Goal: Task Accomplishment & Management: Manage account settings

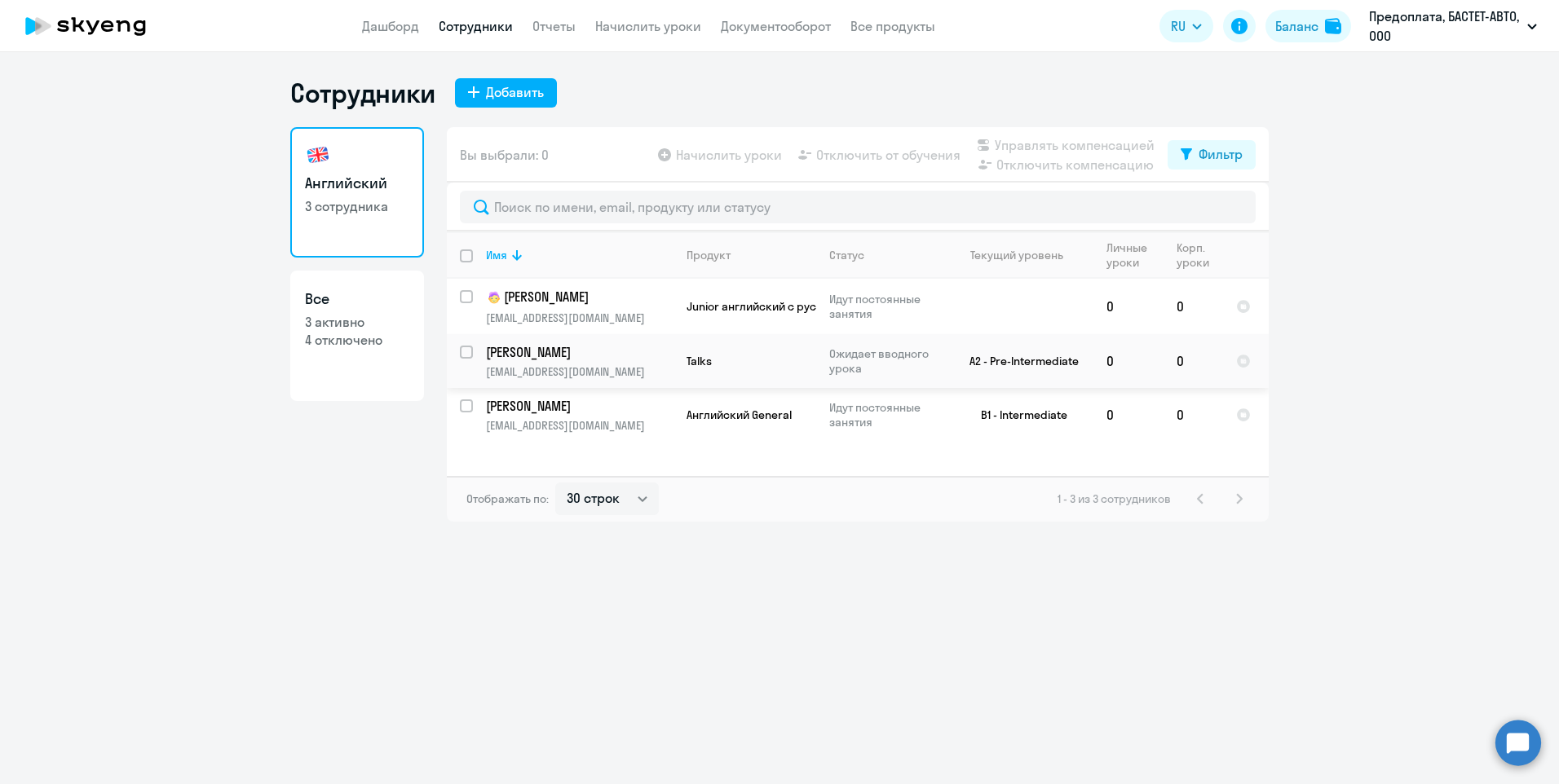
select select "30"
drag, startPoint x: 776, startPoint y: 31, endPoint x: 788, endPoint y: 46, distance: 19.2
click at [776, 31] on link "Документооборот" at bounding box center [776, 25] width 110 height 16
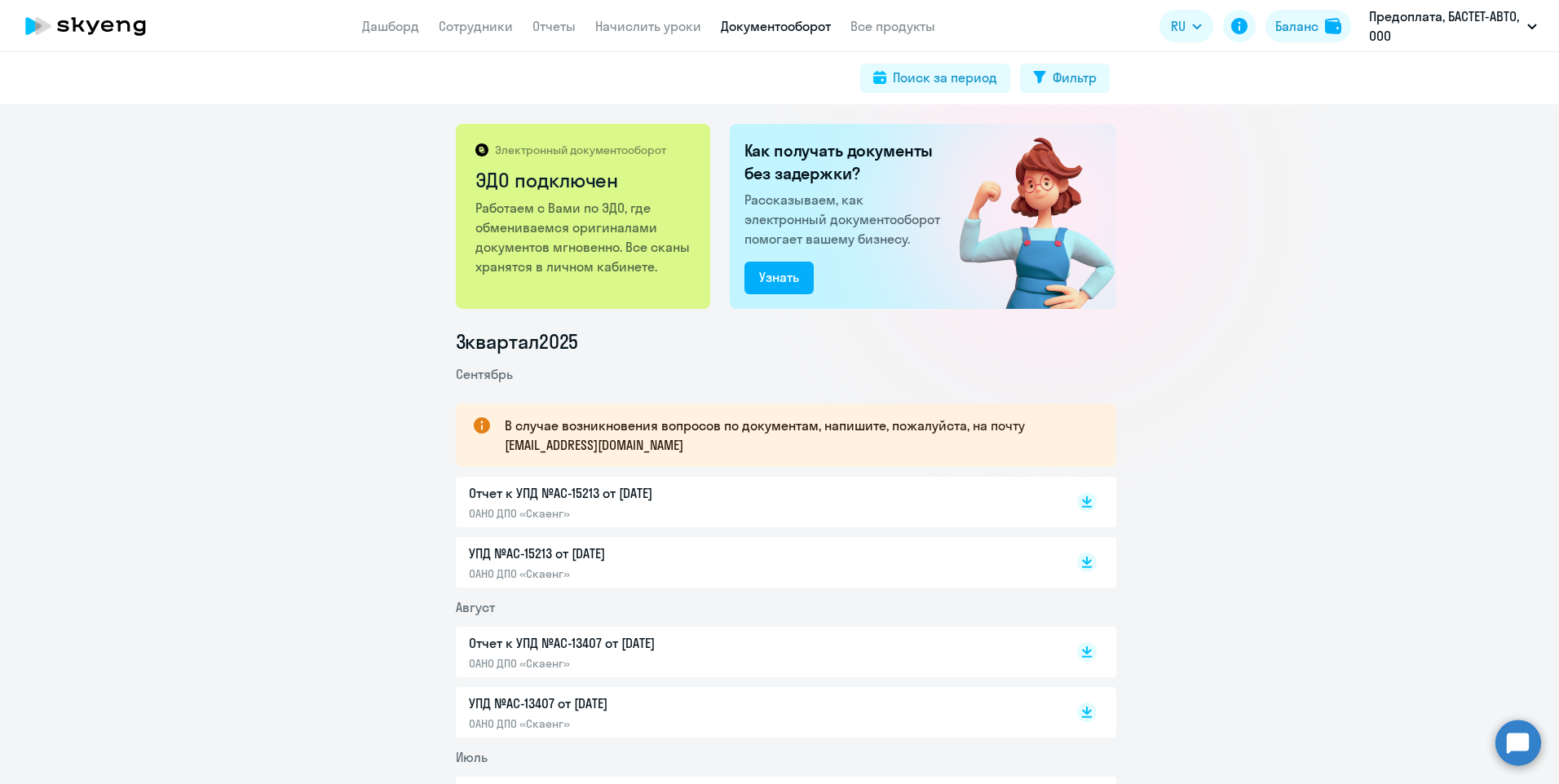
click at [530, 449] on p "В случае возникновения вопросов по документам, напишите, пожалуйста, на почту […" at bounding box center [795, 435] width 582 height 39
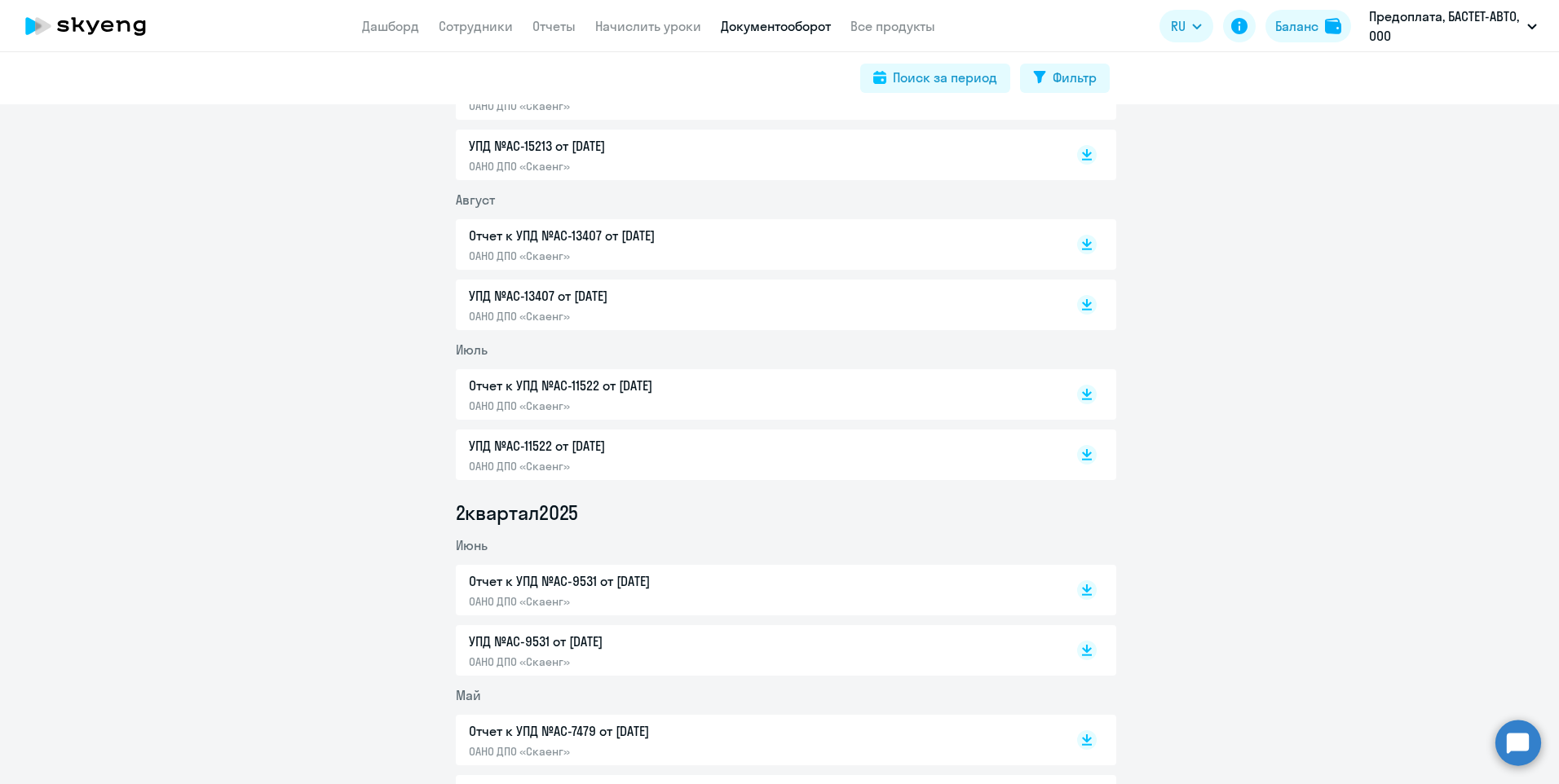
scroll to position [244, 0]
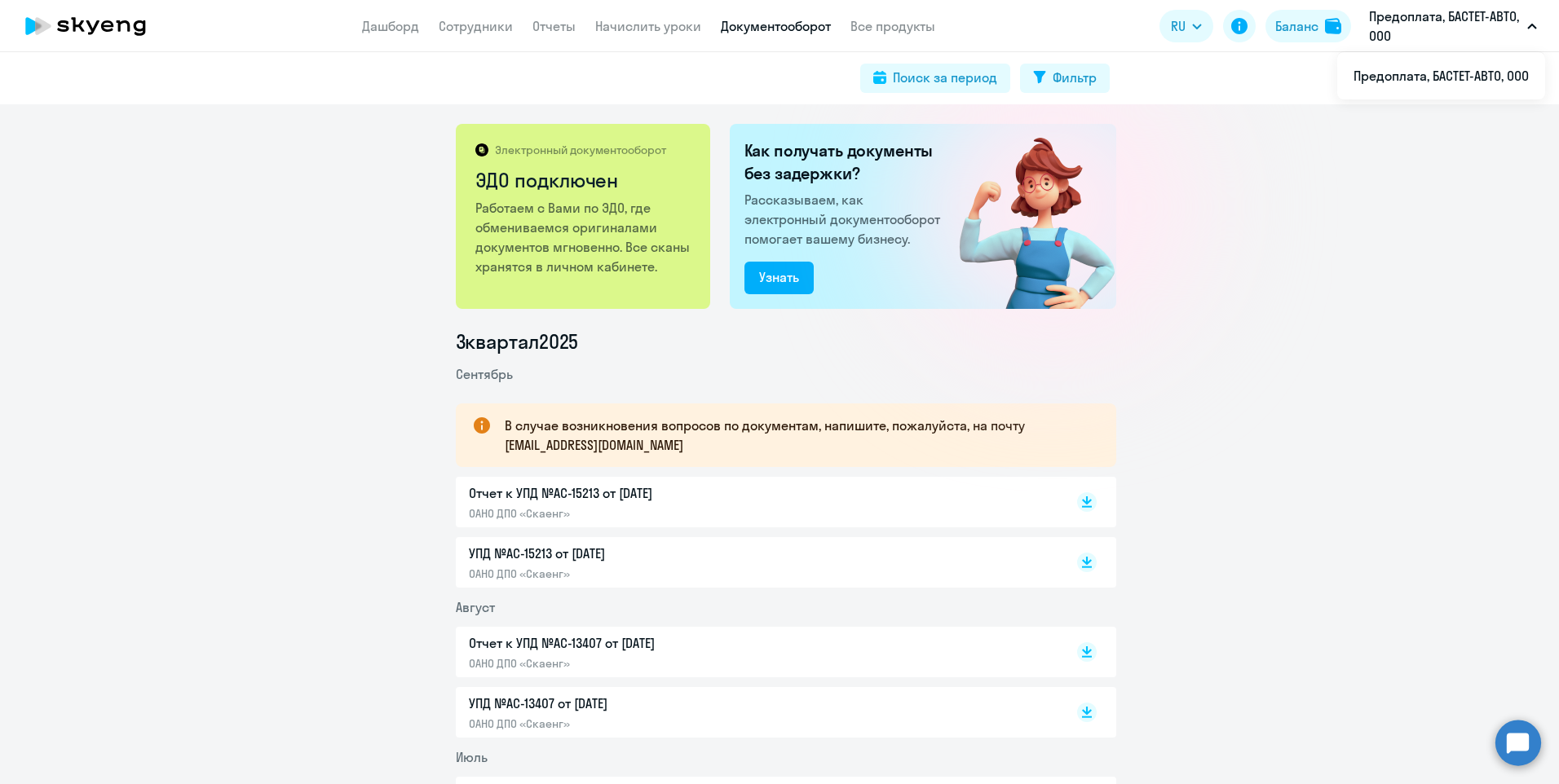
drag, startPoint x: 1489, startPoint y: 596, endPoint x: 1520, endPoint y: 741, distance: 148.3
click at [1520, 741] on circle at bounding box center [1518, 743] width 46 height 46
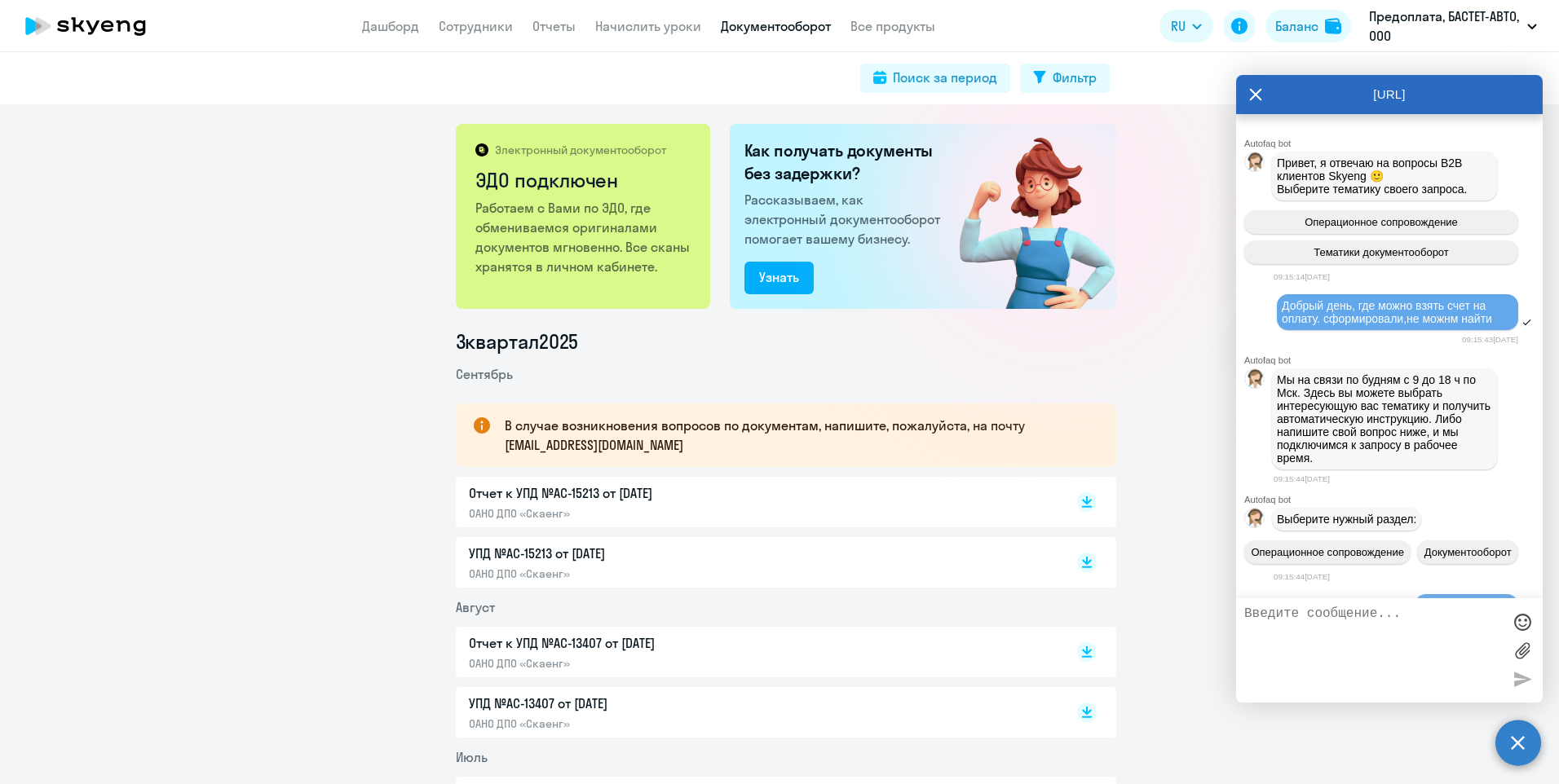
scroll to position [590, 0]
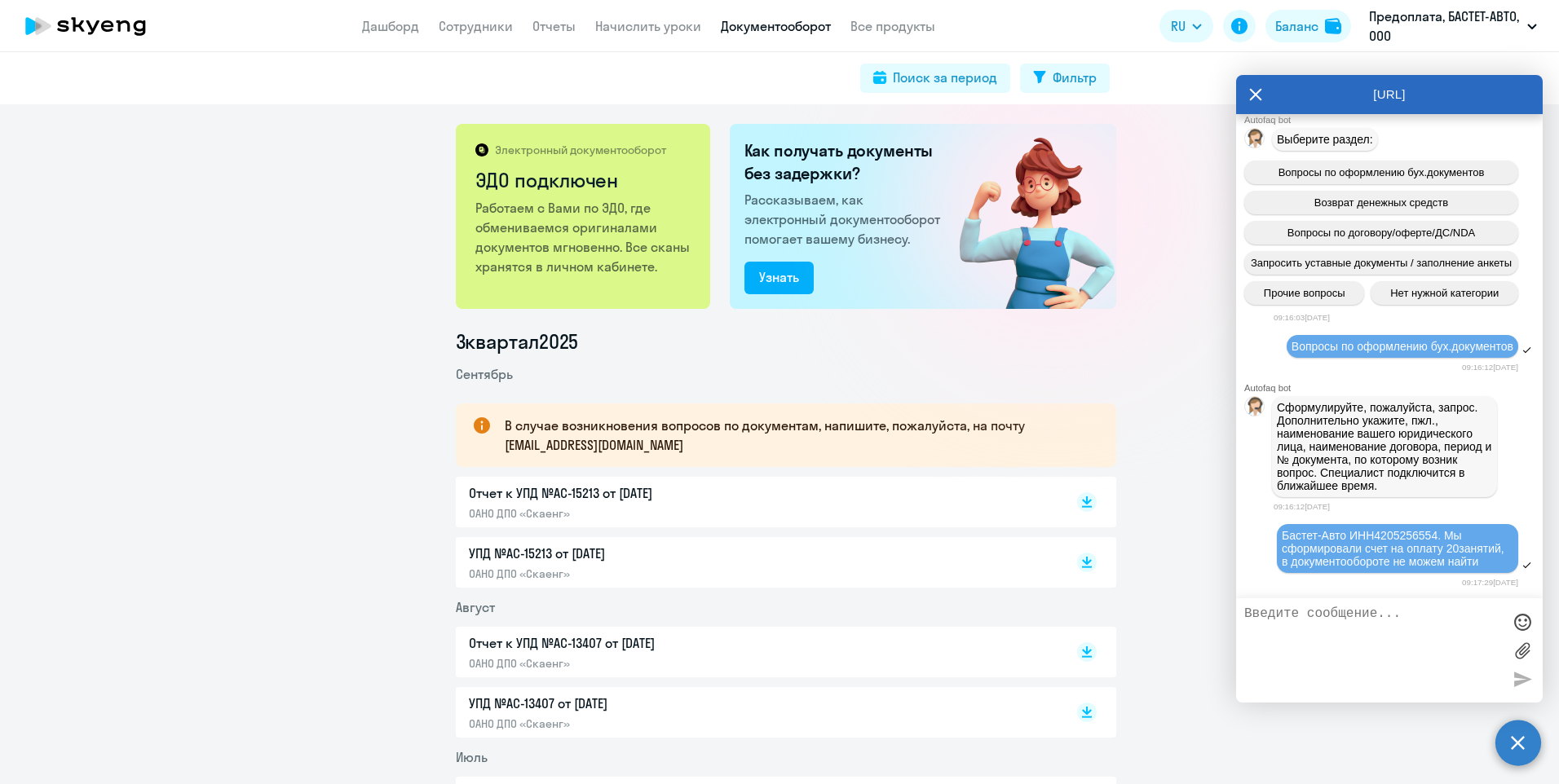
click at [1317, 658] on textarea at bounding box center [1373, 651] width 258 height 88
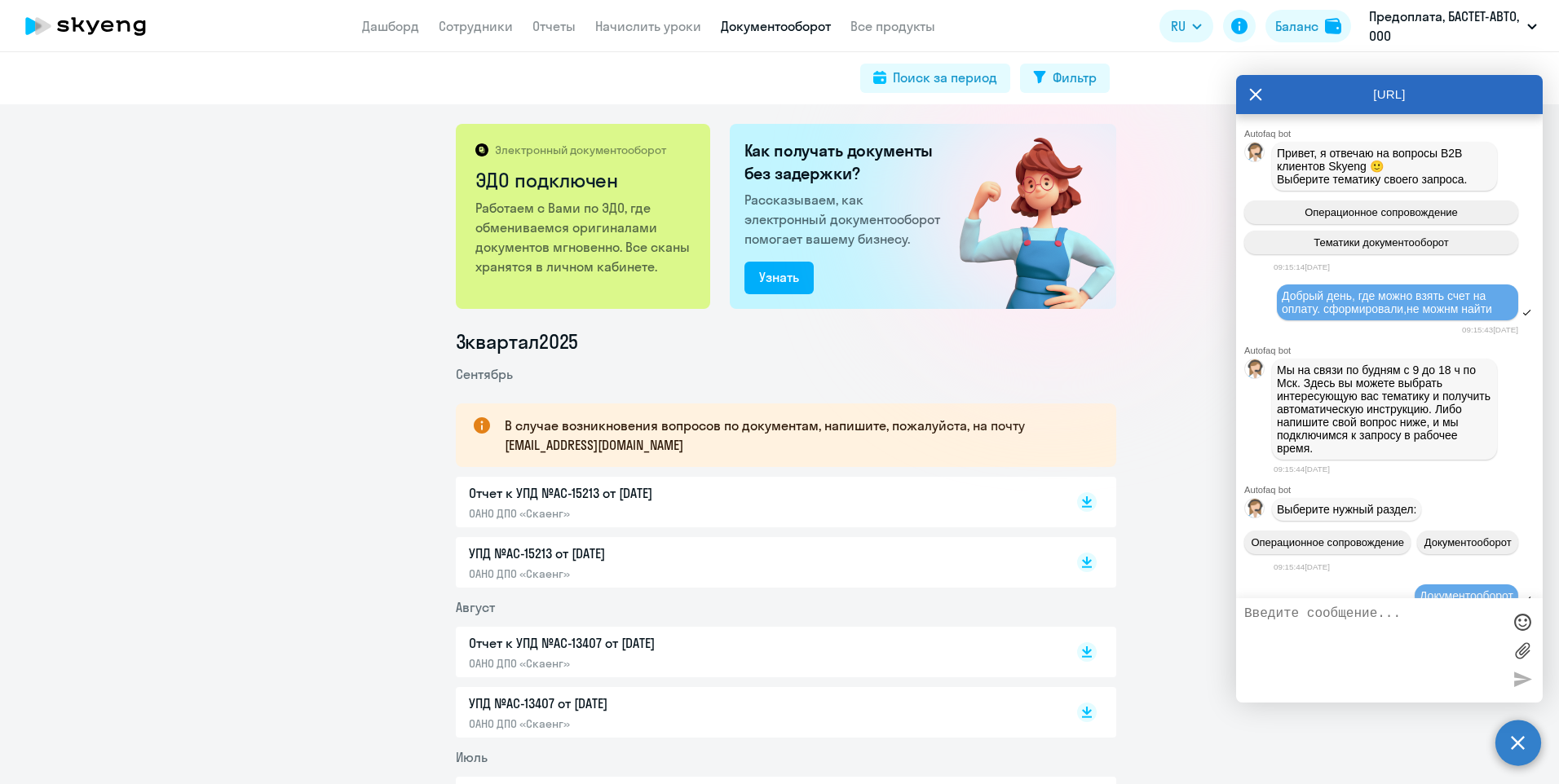
scroll to position [0, 0]
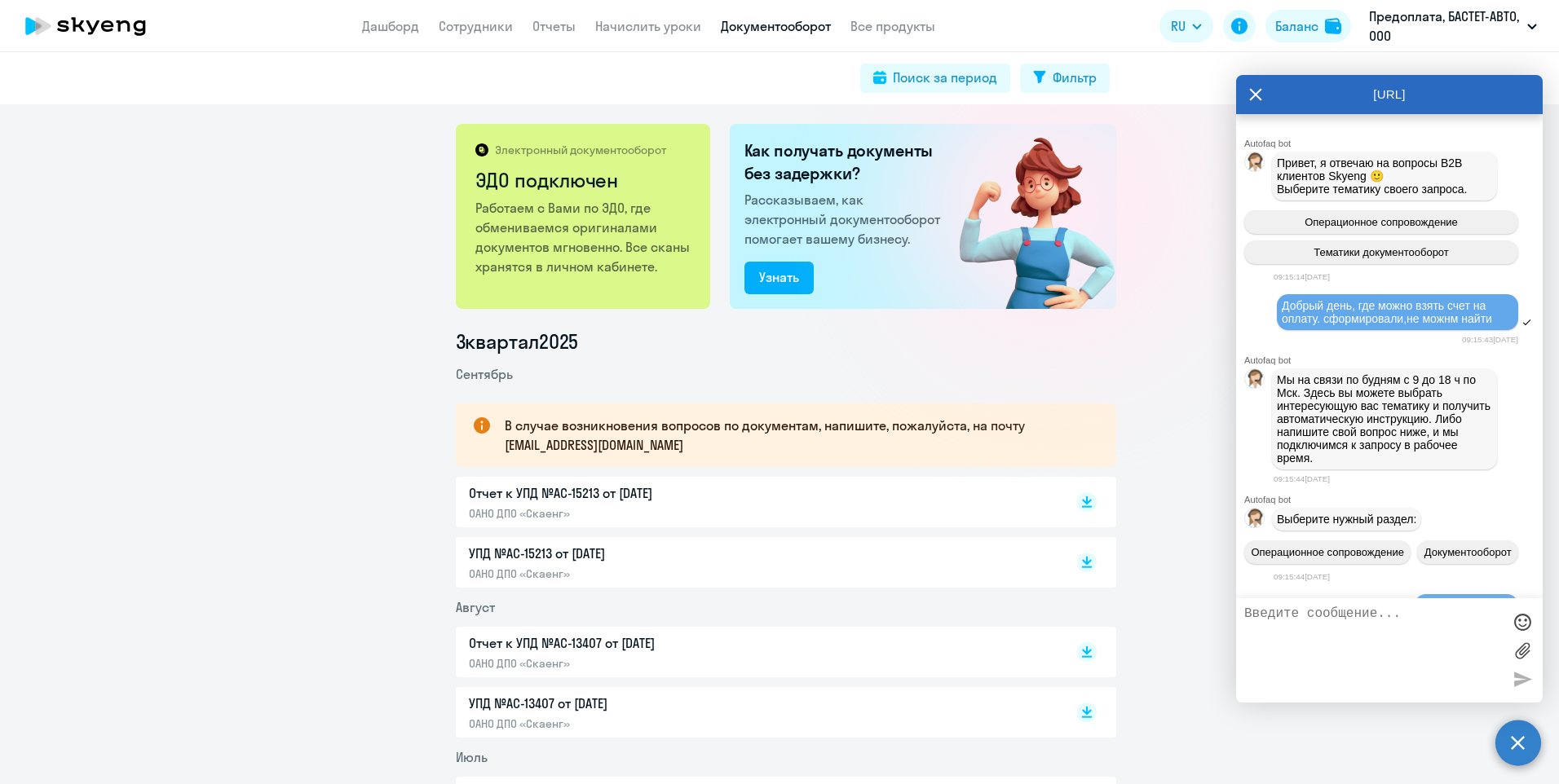
click at [1188, 199] on div at bounding box center [1052, 207] width 291 height 290
click at [1256, 90] on icon at bounding box center [1255, 95] width 13 height 39
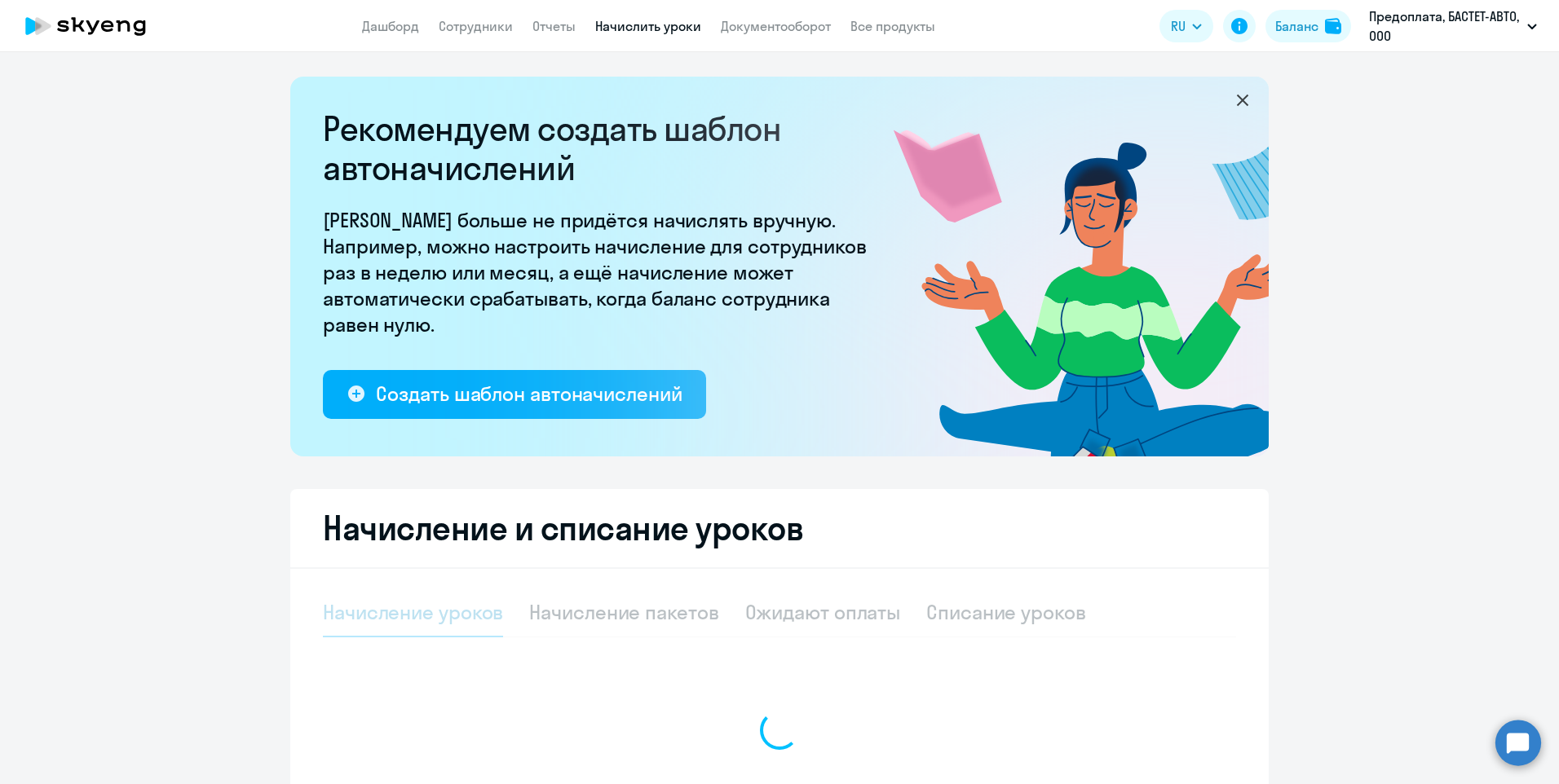
select select "10"
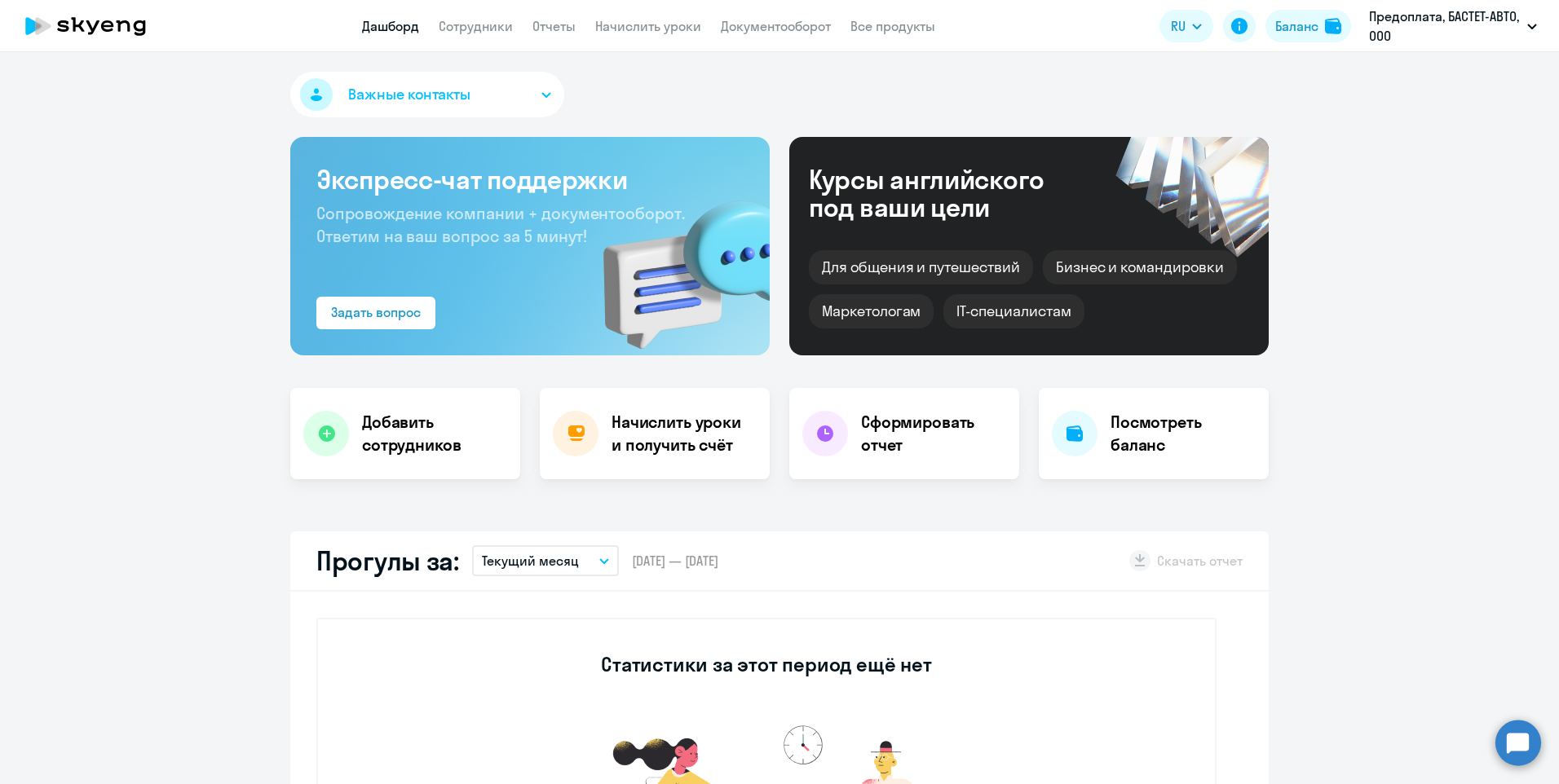
select select "30"
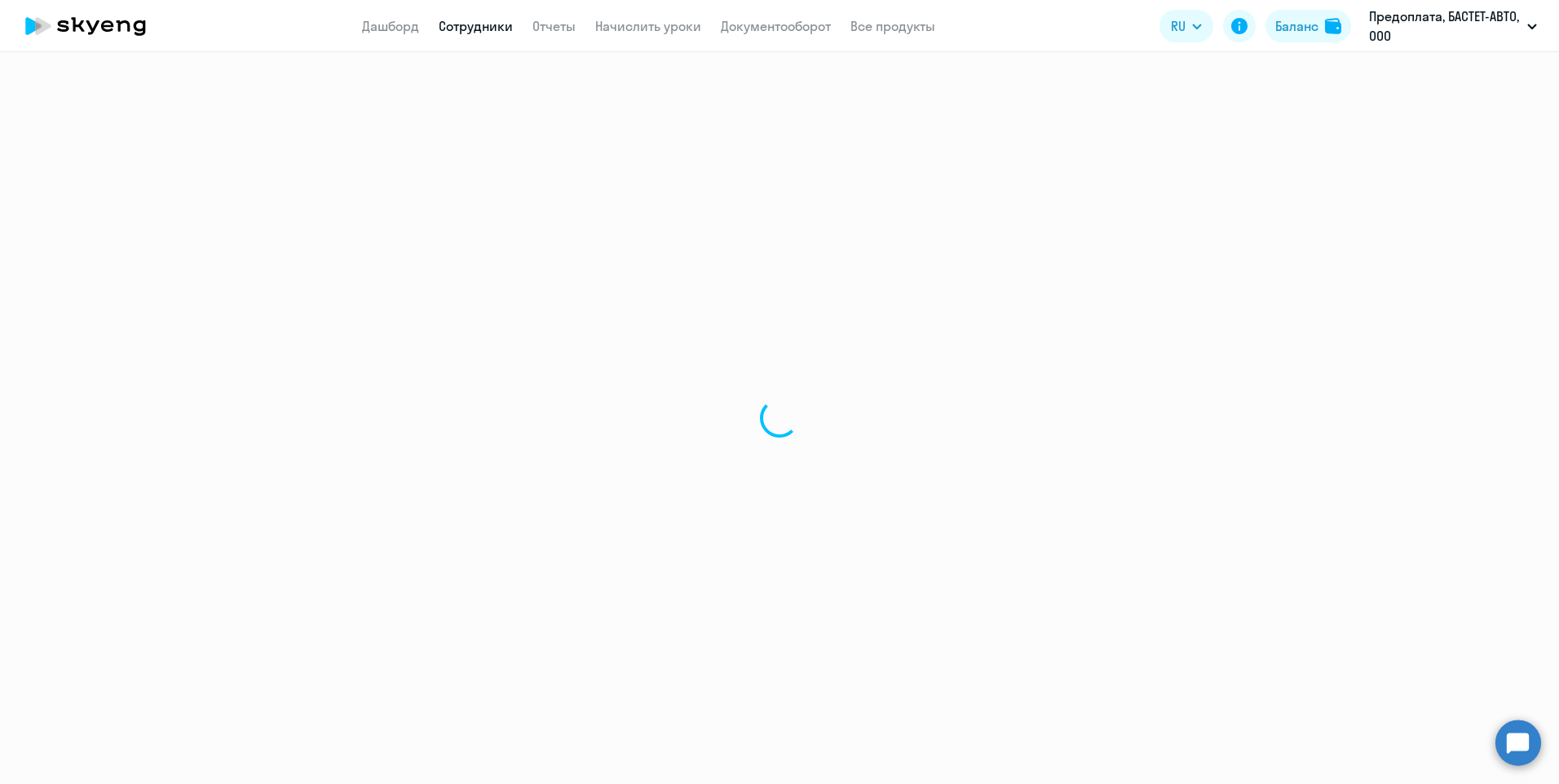
select select "30"
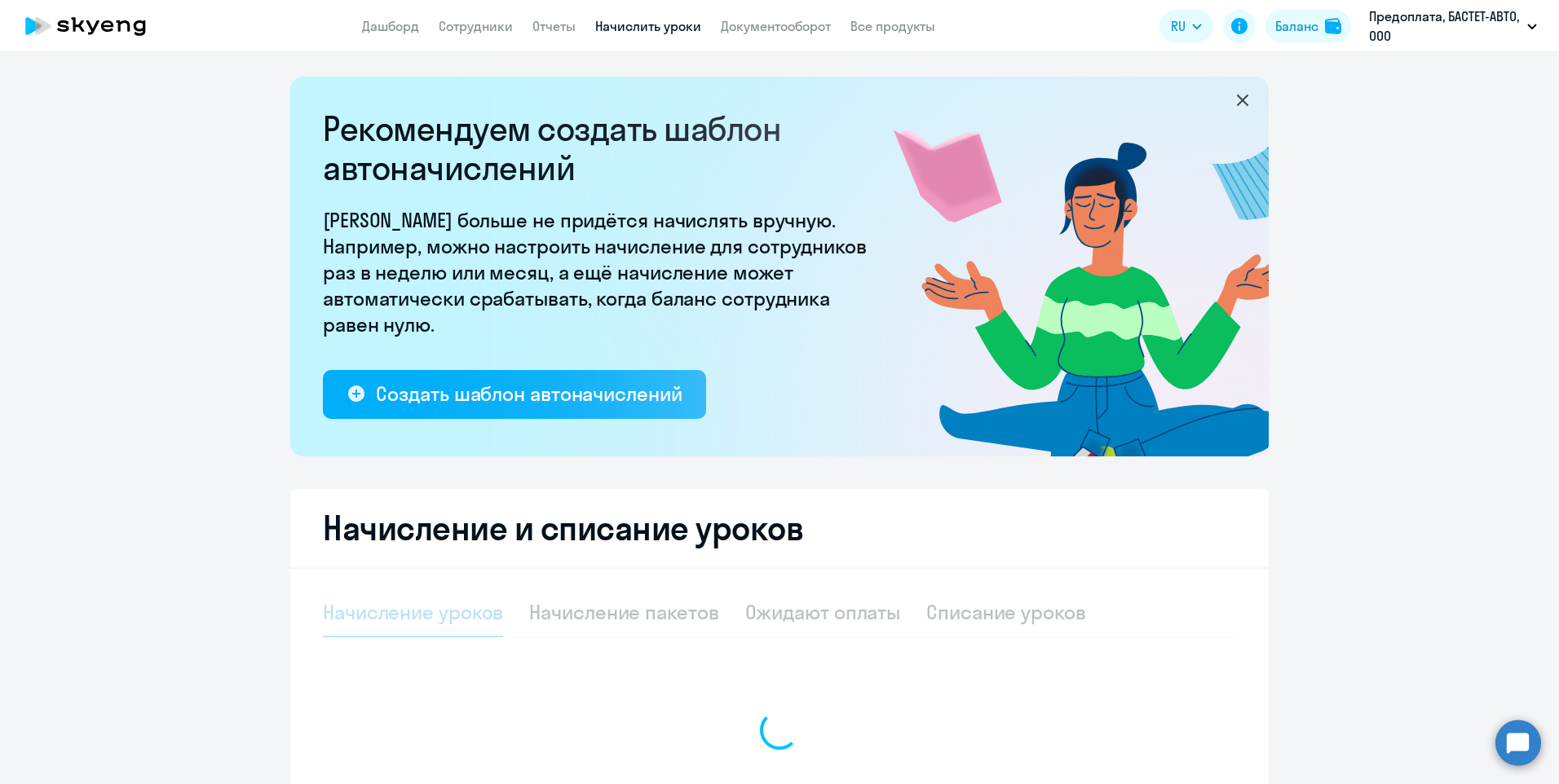
select select "10"
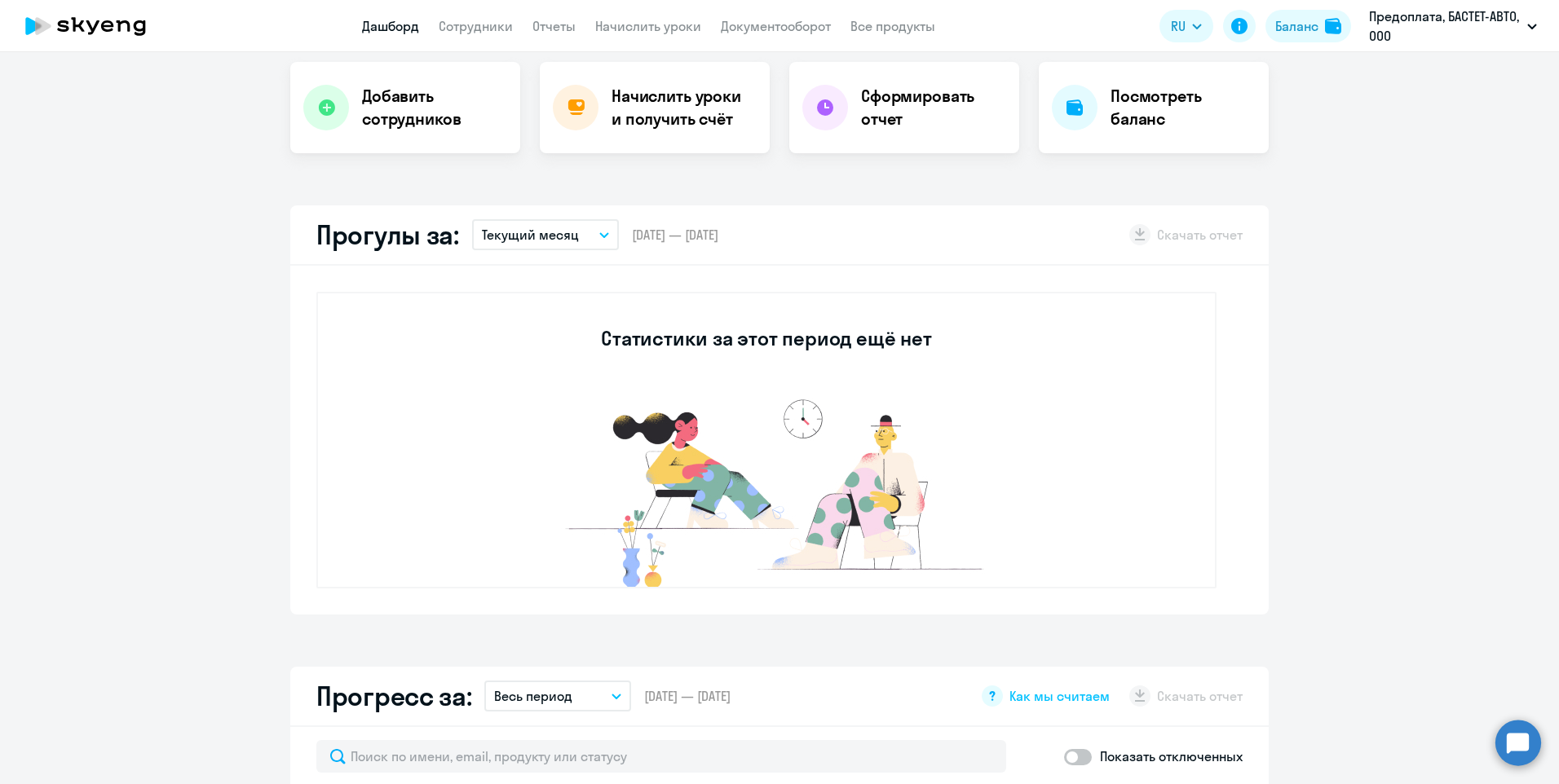
select select "30"
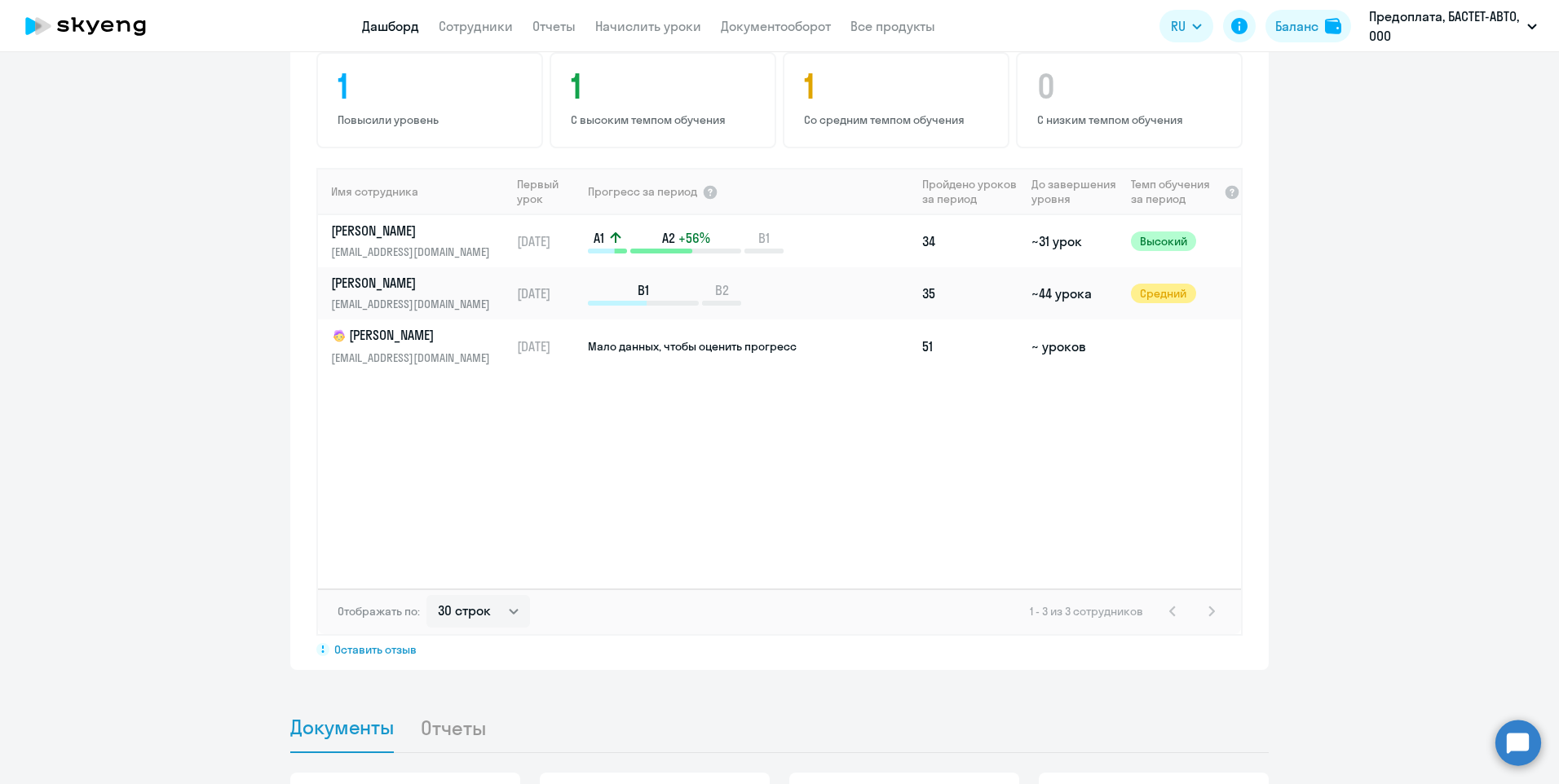
scroll to position [1319, 0]
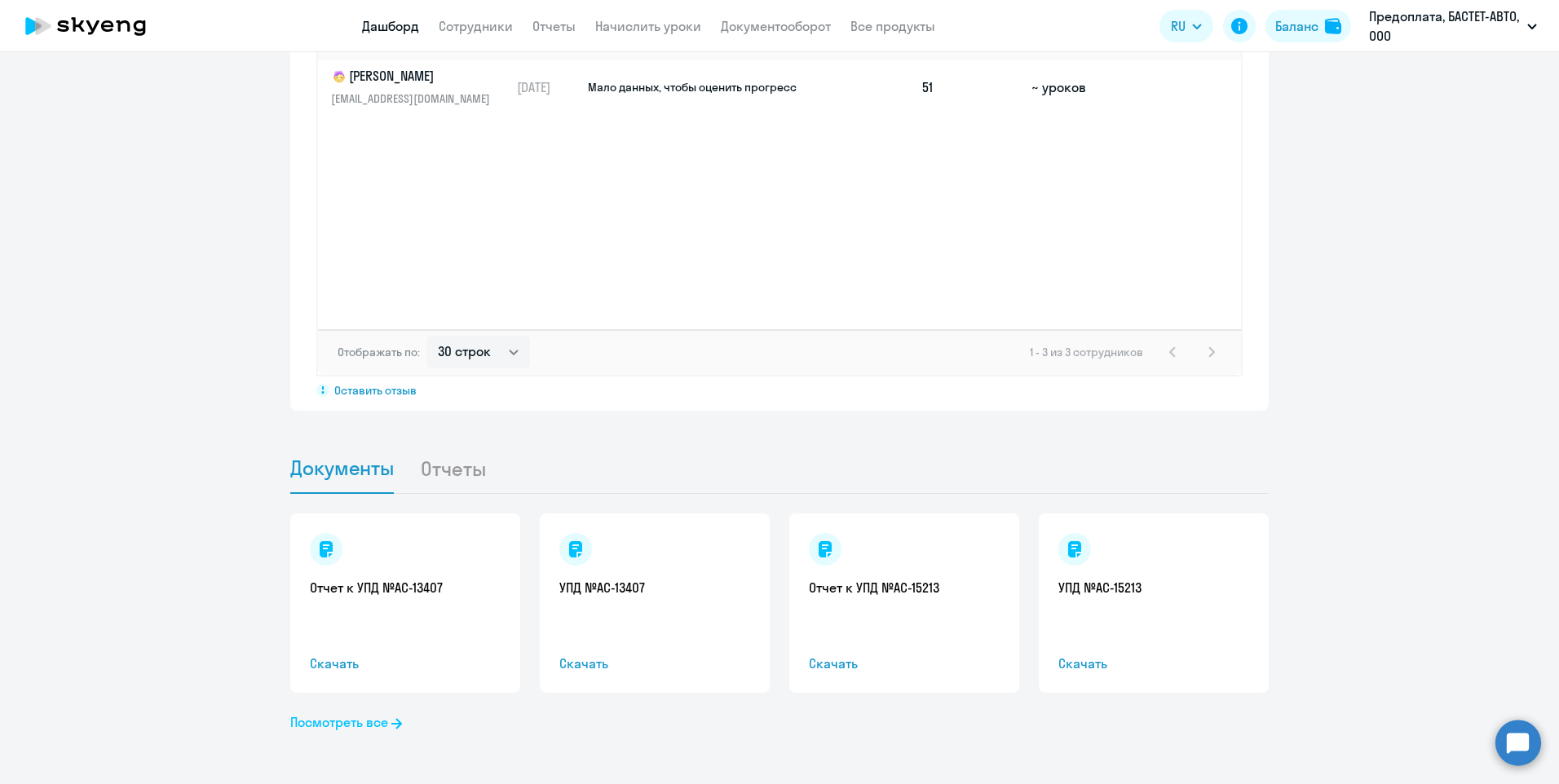
click at [384, 721] on link "Посмотреть все" at bounding box center [346, 722] width 112 height 20
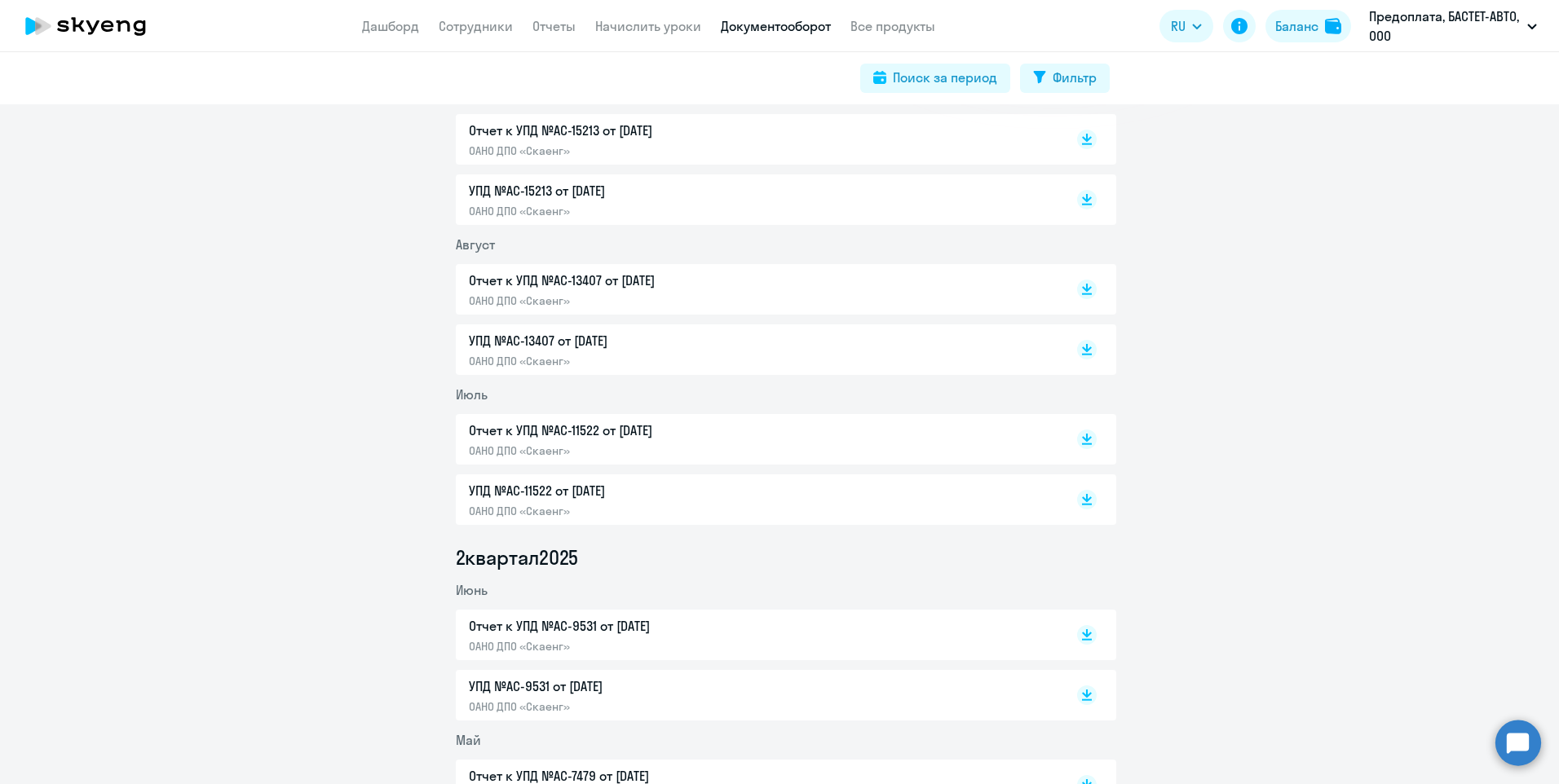
scroll to position [82, 0]
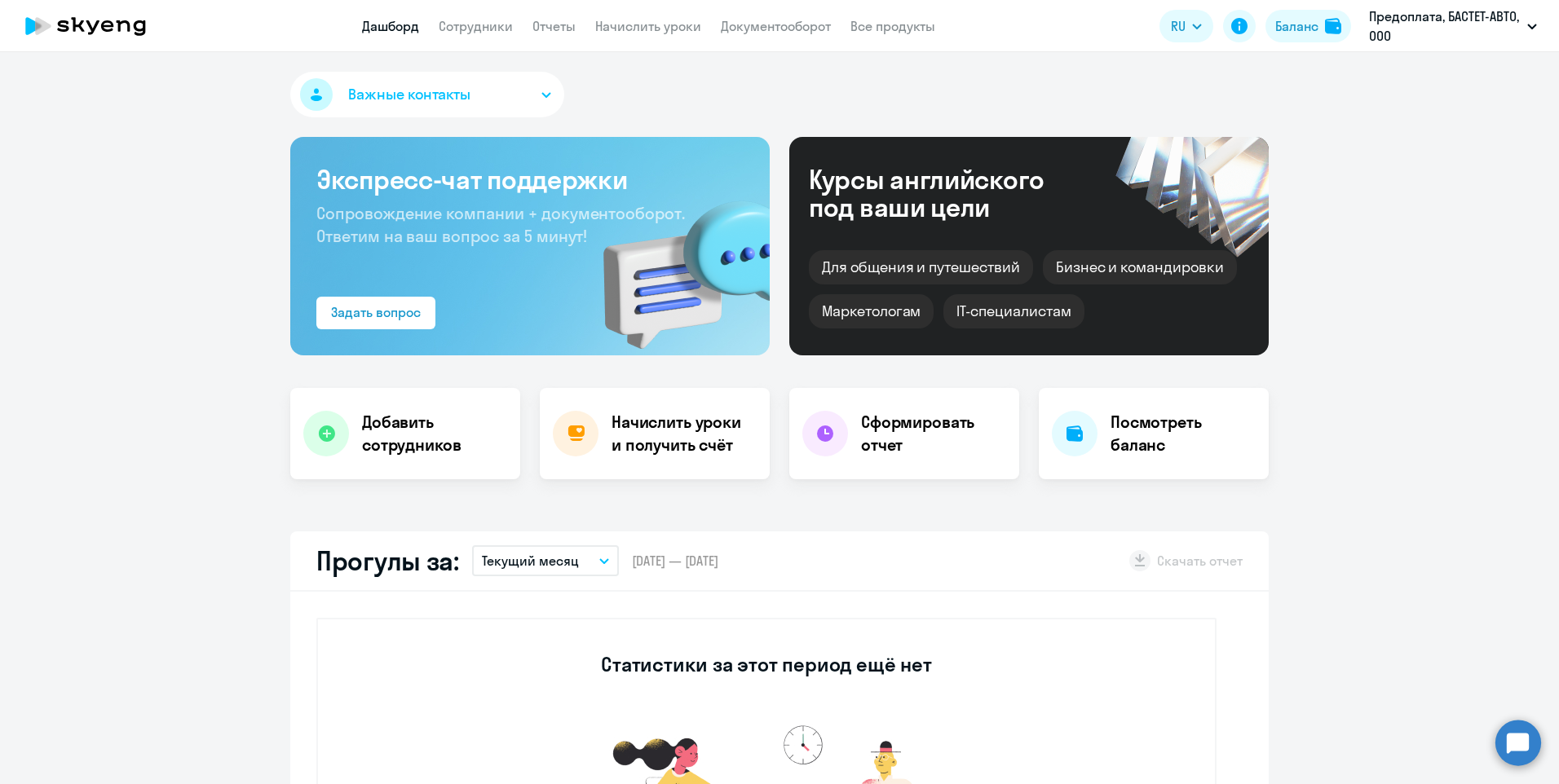
select select "30"
click at [469, 113] on button "Важные контакты" at bounding box center [427, 94] width 274 height 46
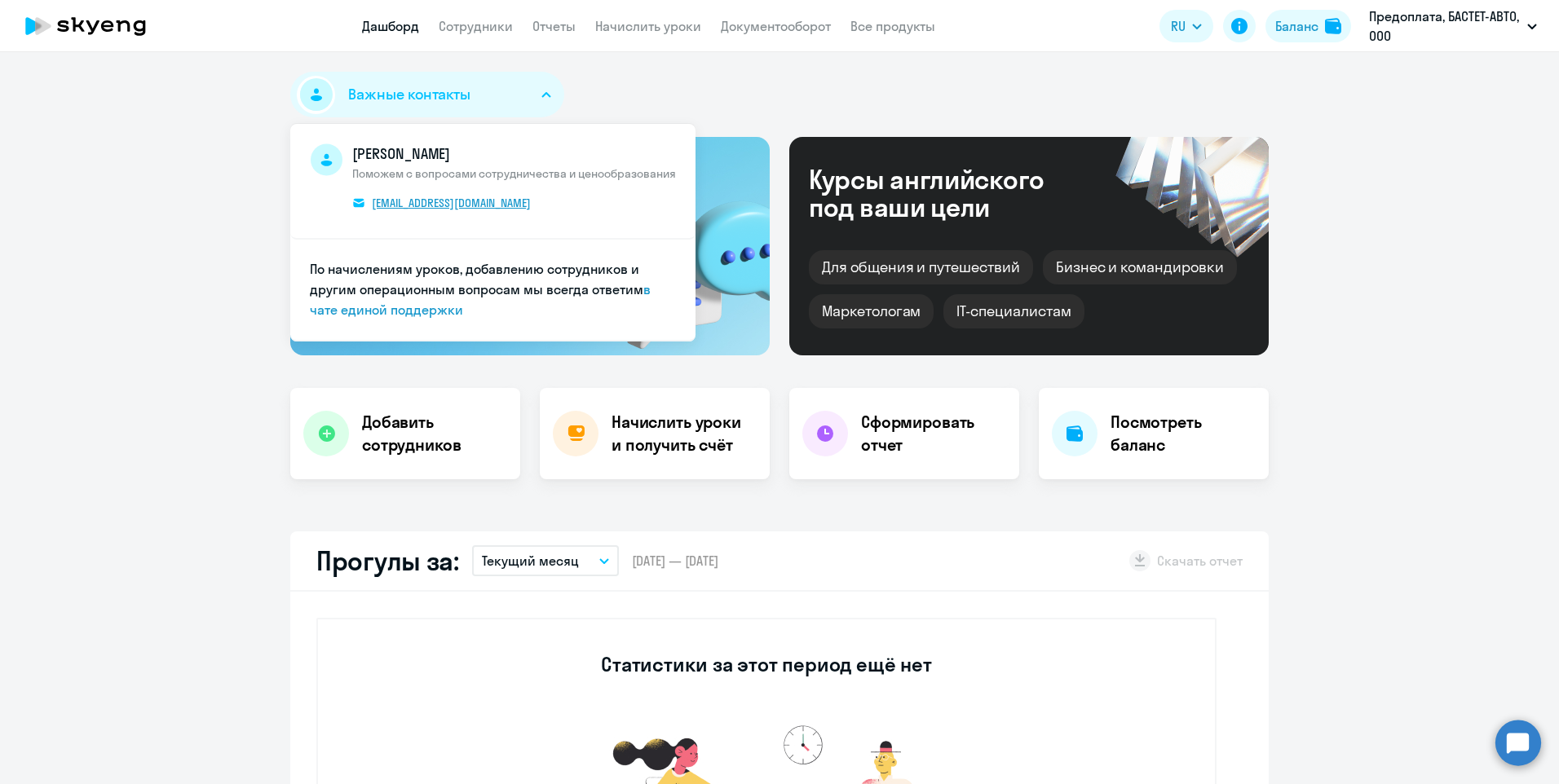
click at [420, 203] on span "v.zyshchuk@skyeng.ru" at bounding box center [450, 203] width 159 height 15
click at [409, 308] on link "в чате единой поддержки" at bounding box center [480, 299] width 340 height 37
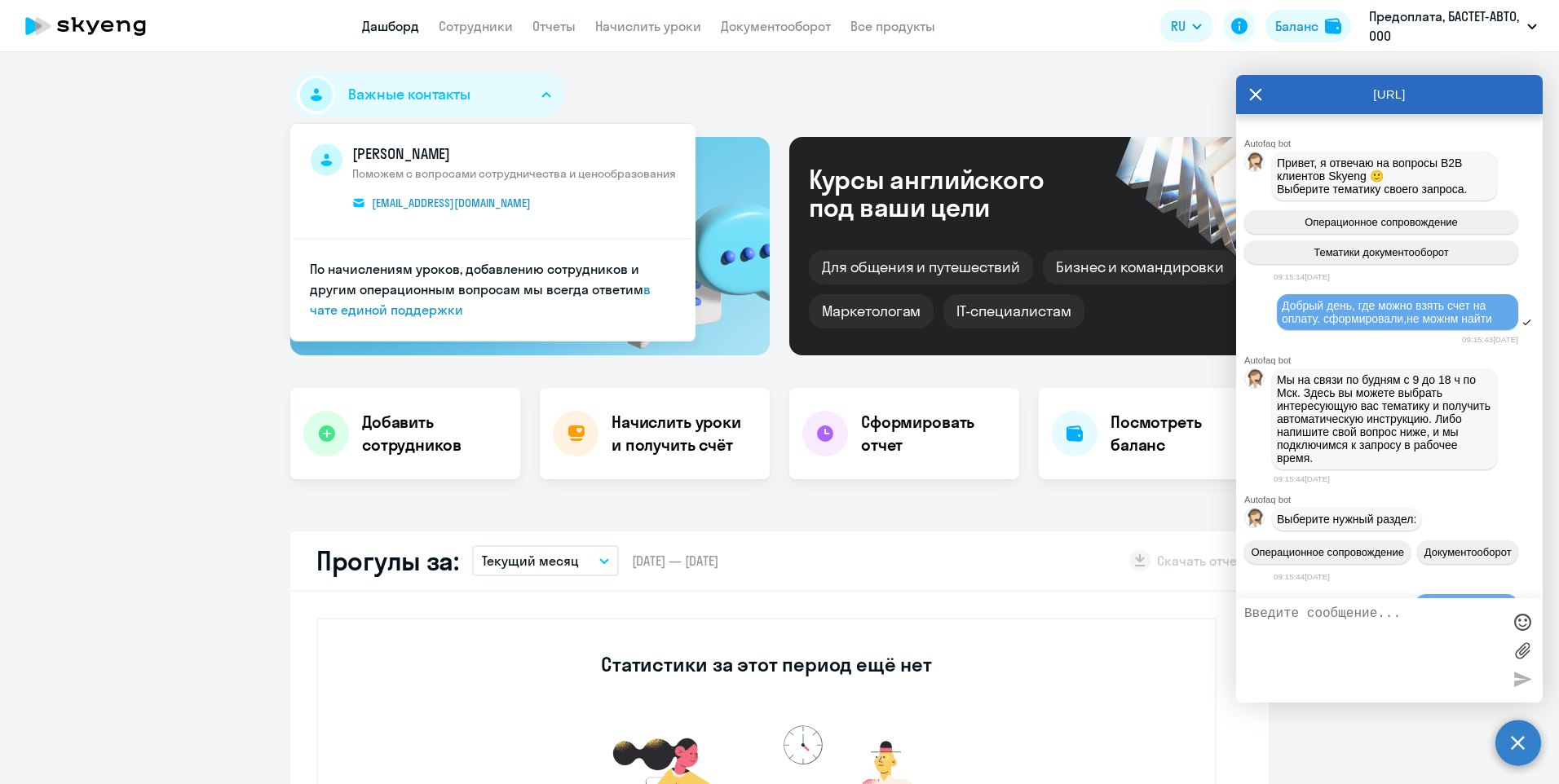
scroll to position [590, 0]
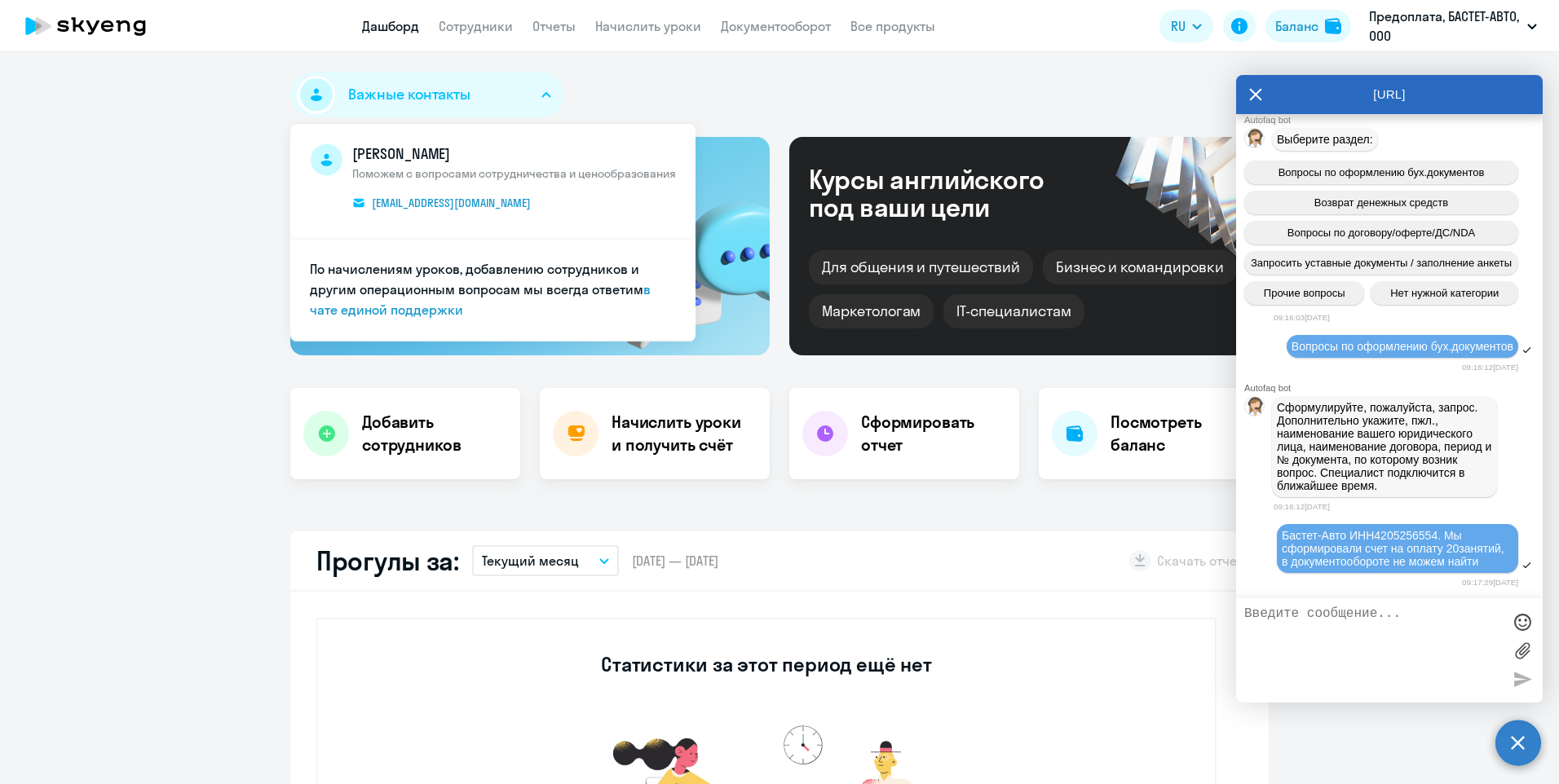
click at [732, 106] on div "Важные контакты Владислав Зыщук Поможем с вопросами сотрудничества и ценообразо…" at bounding box center [780, 97] width 979 height 52
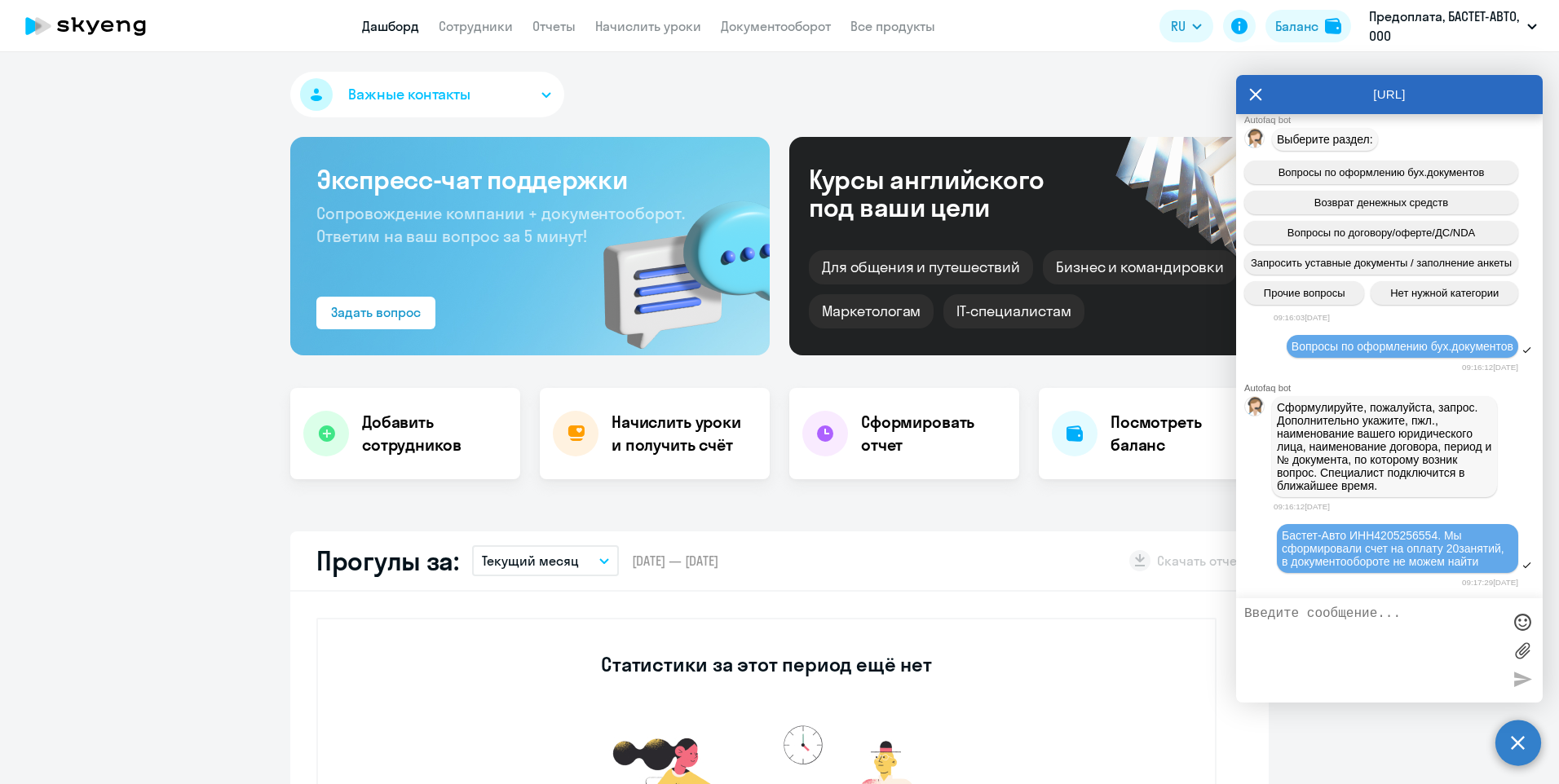
click at [1256, 95] on icon at bounding box center [1255, 95] width 12 height 12
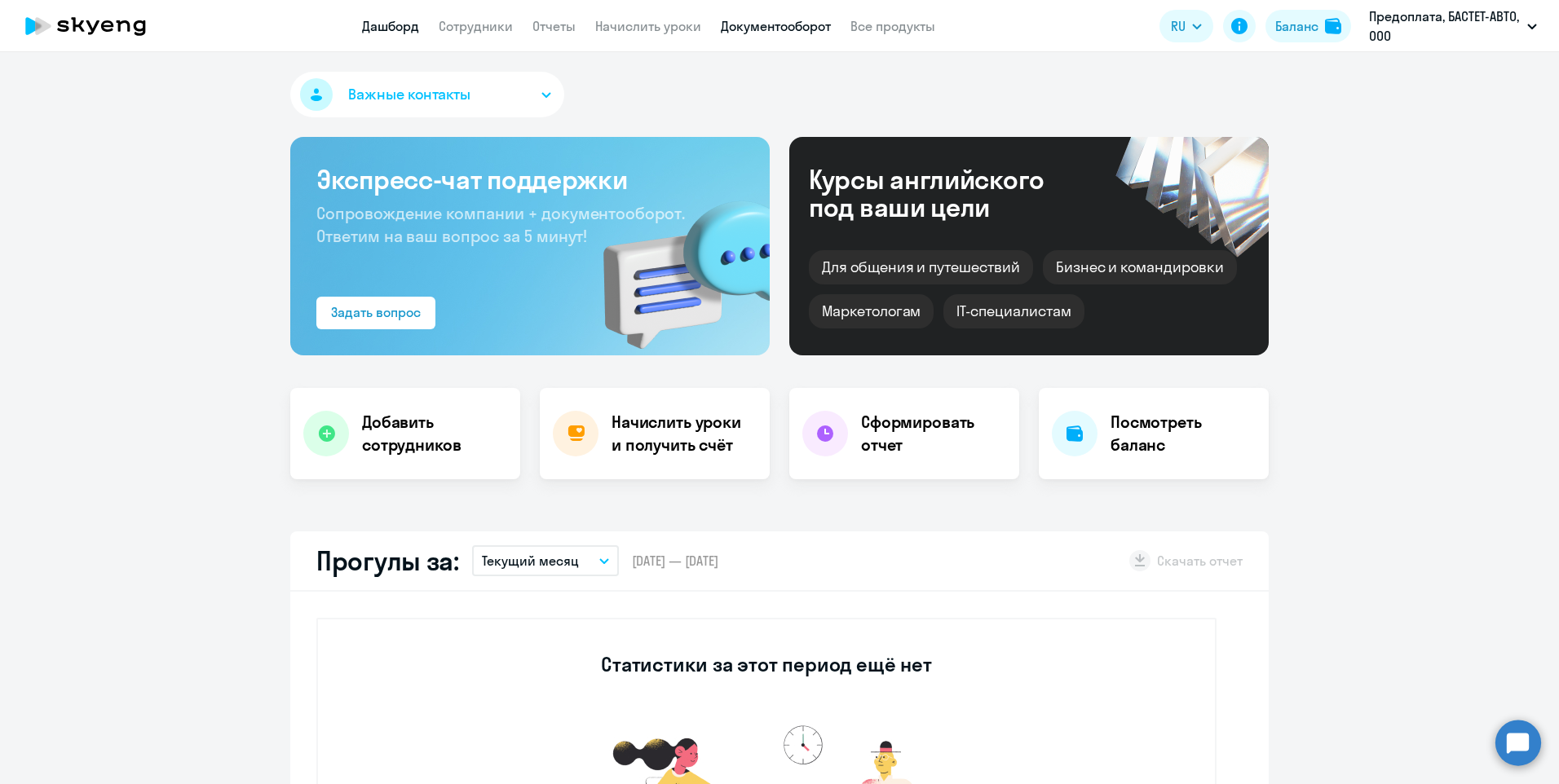
click at [751, 26] on link "Документооборот" at bounding box center [776, 25] width 110 height 16
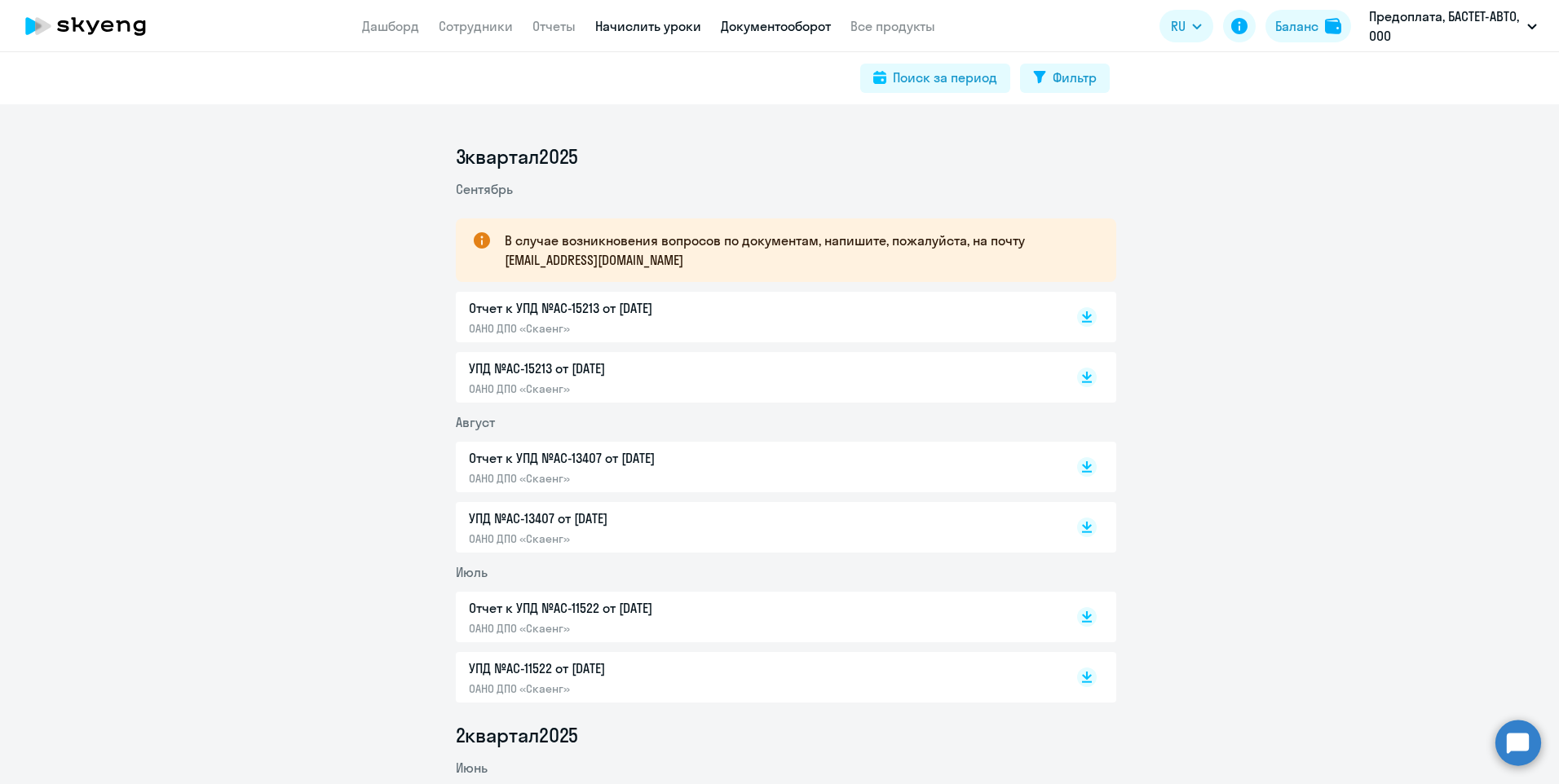
click at [654, 32] on link "Начислить уроки" at bounding box center [648, 25] width 106 height 16
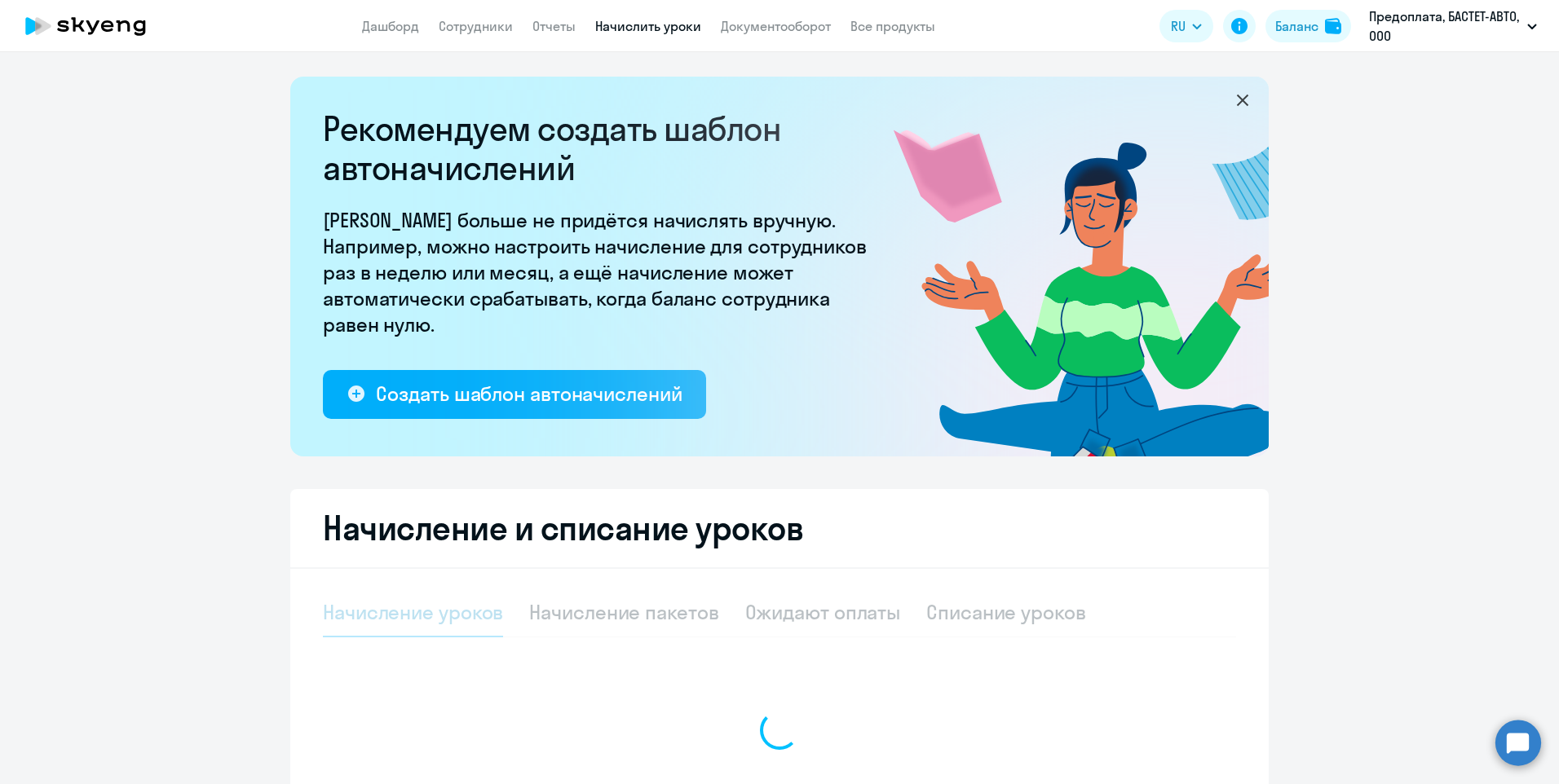
select select "10"
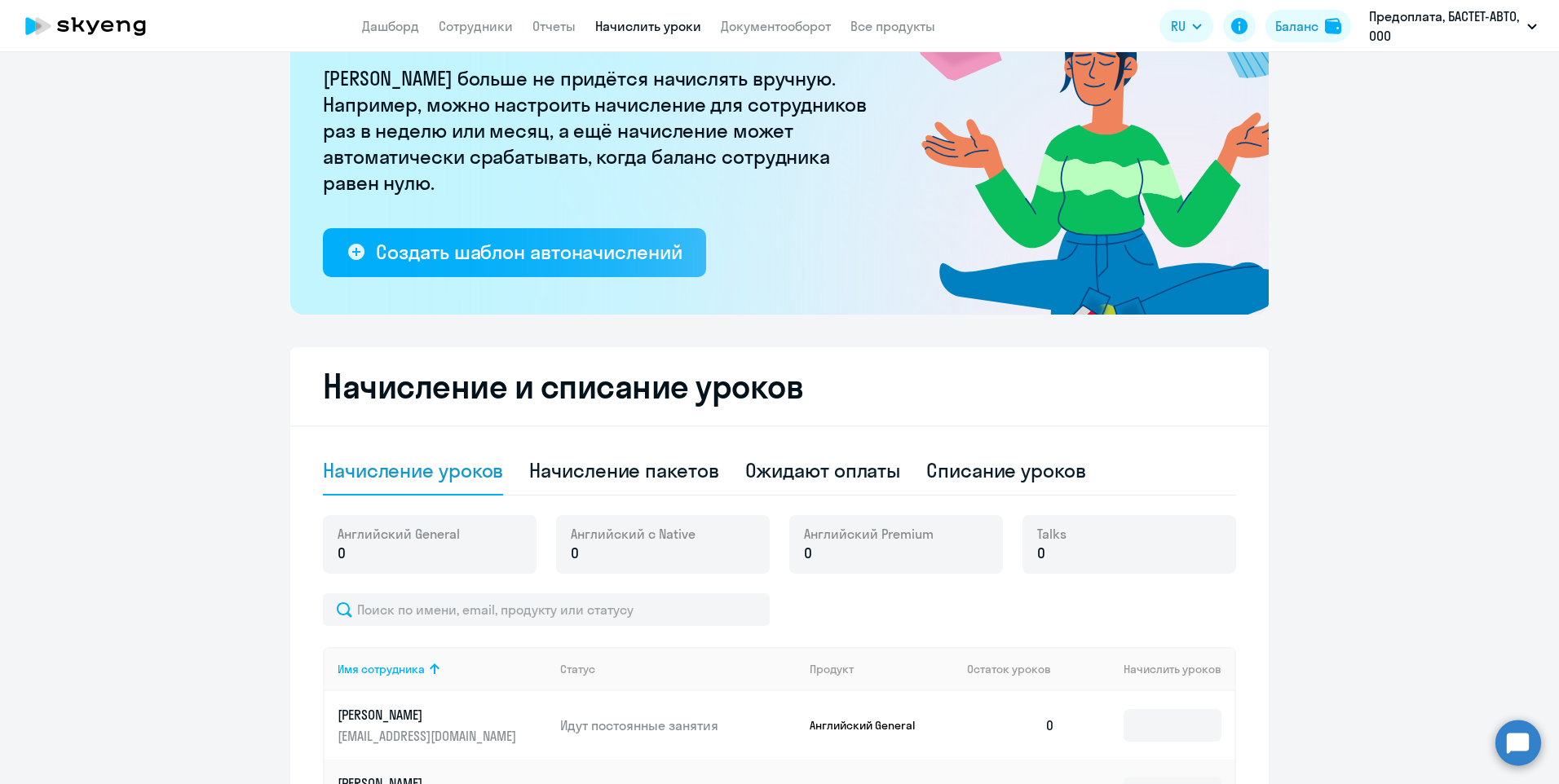
scroll to position [386, 0]
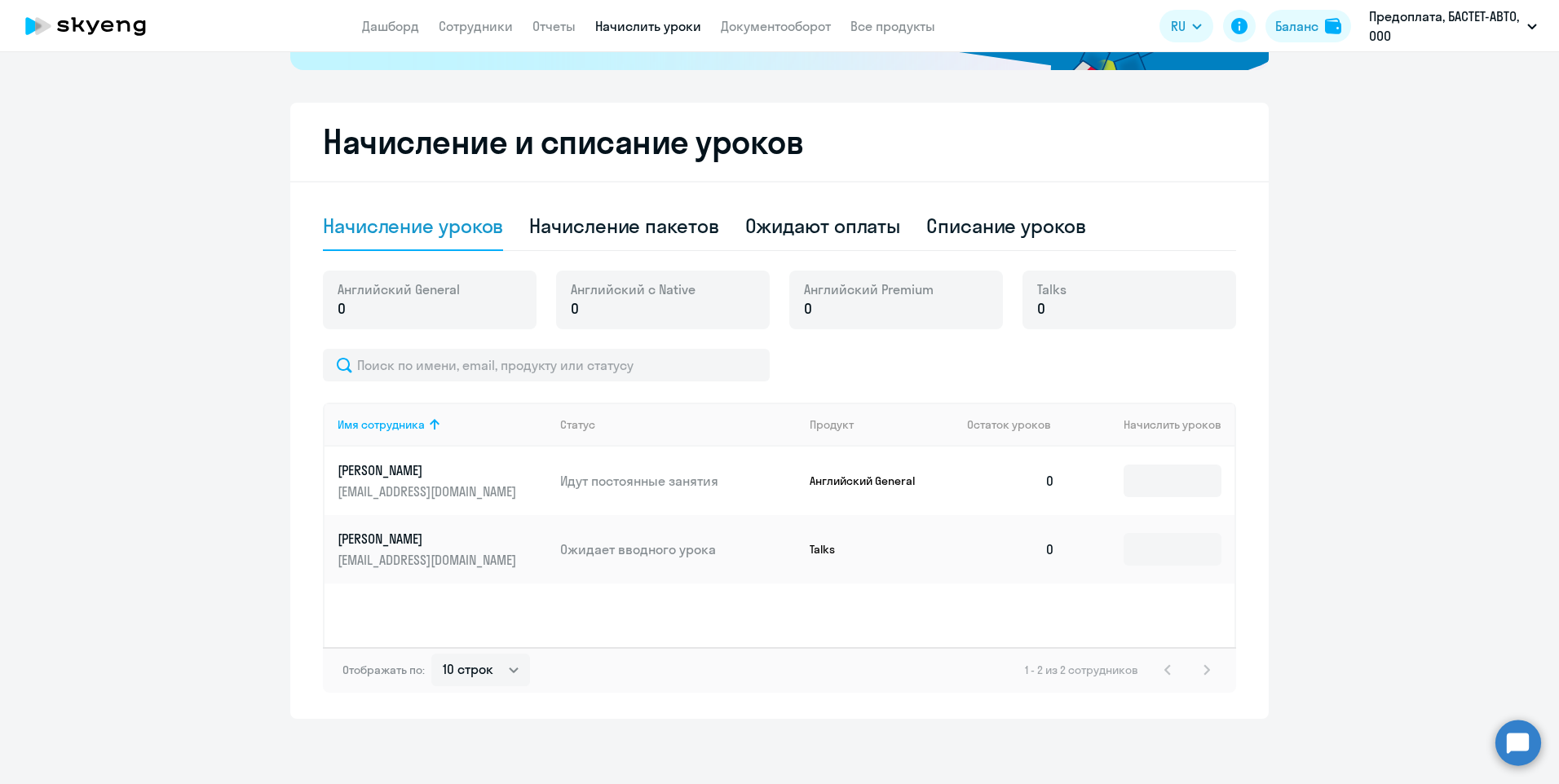
drag, startPoint x: 778, startPoint y: 557, endPoint x: 465, endPoint y: 710, distance: 348.4
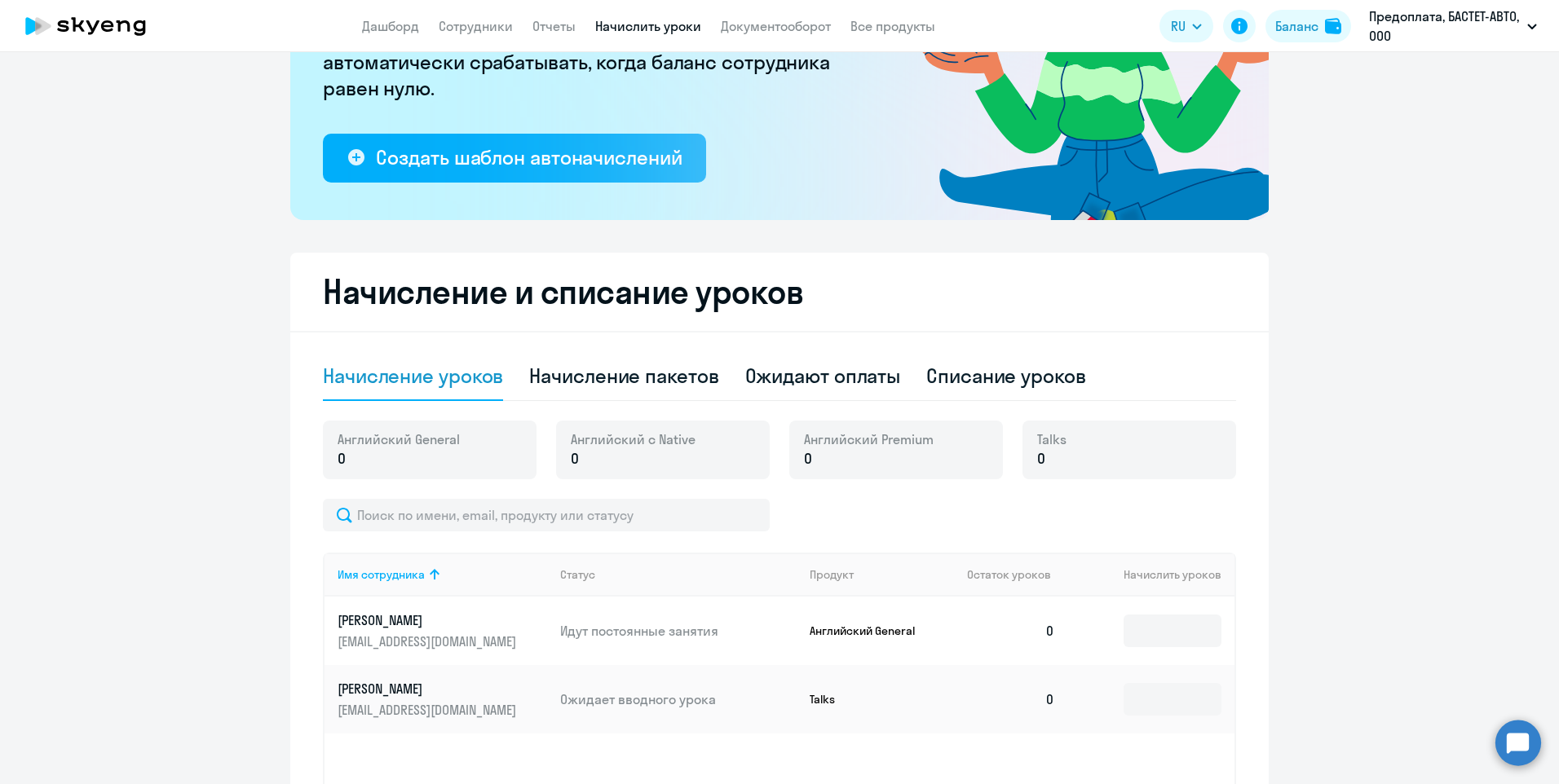
scroll to position [224, 0]
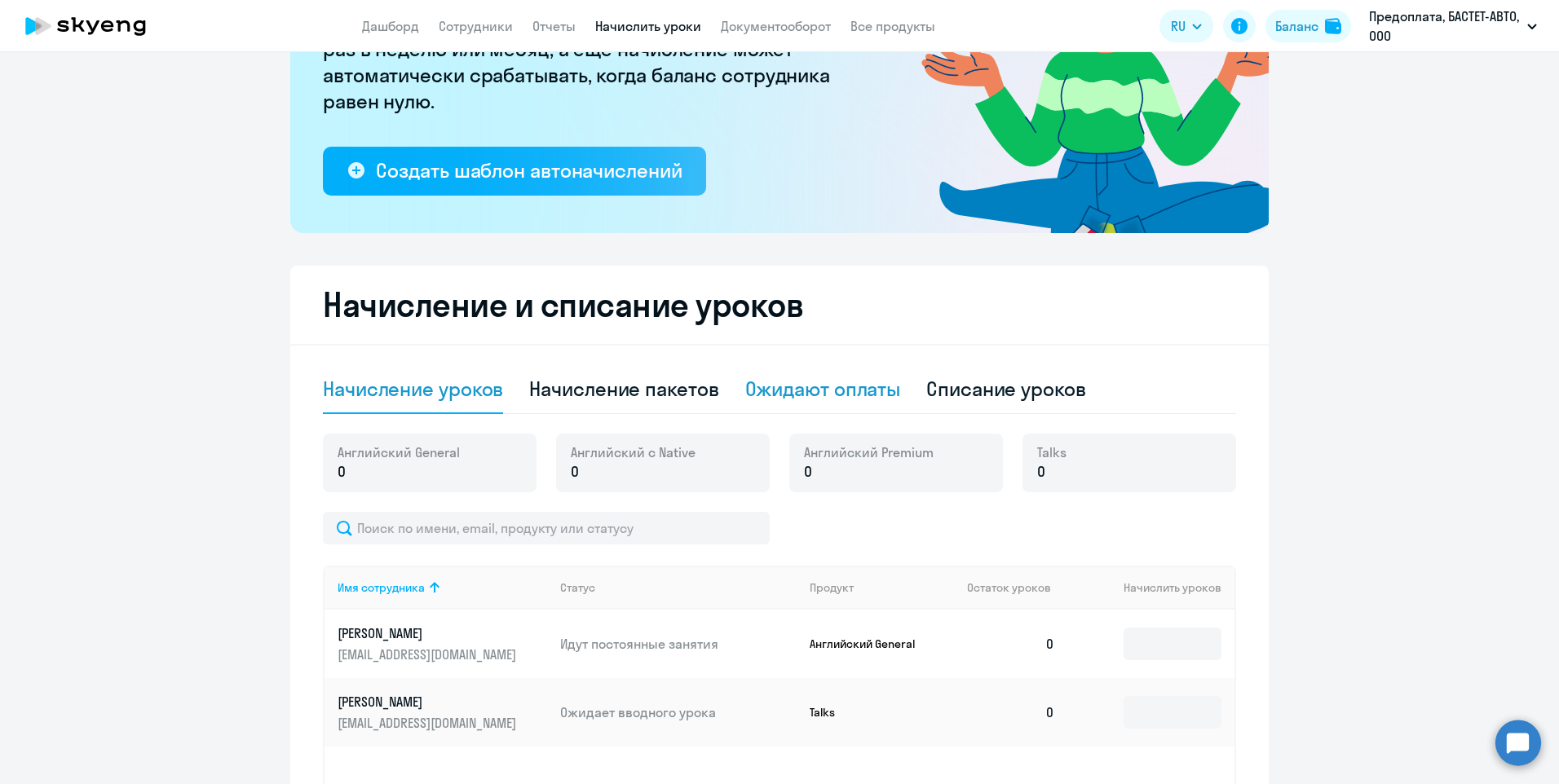
click at [872, 391] on div "Ожидают оплаты" at bounding box center [824, 389] width 156 height 26
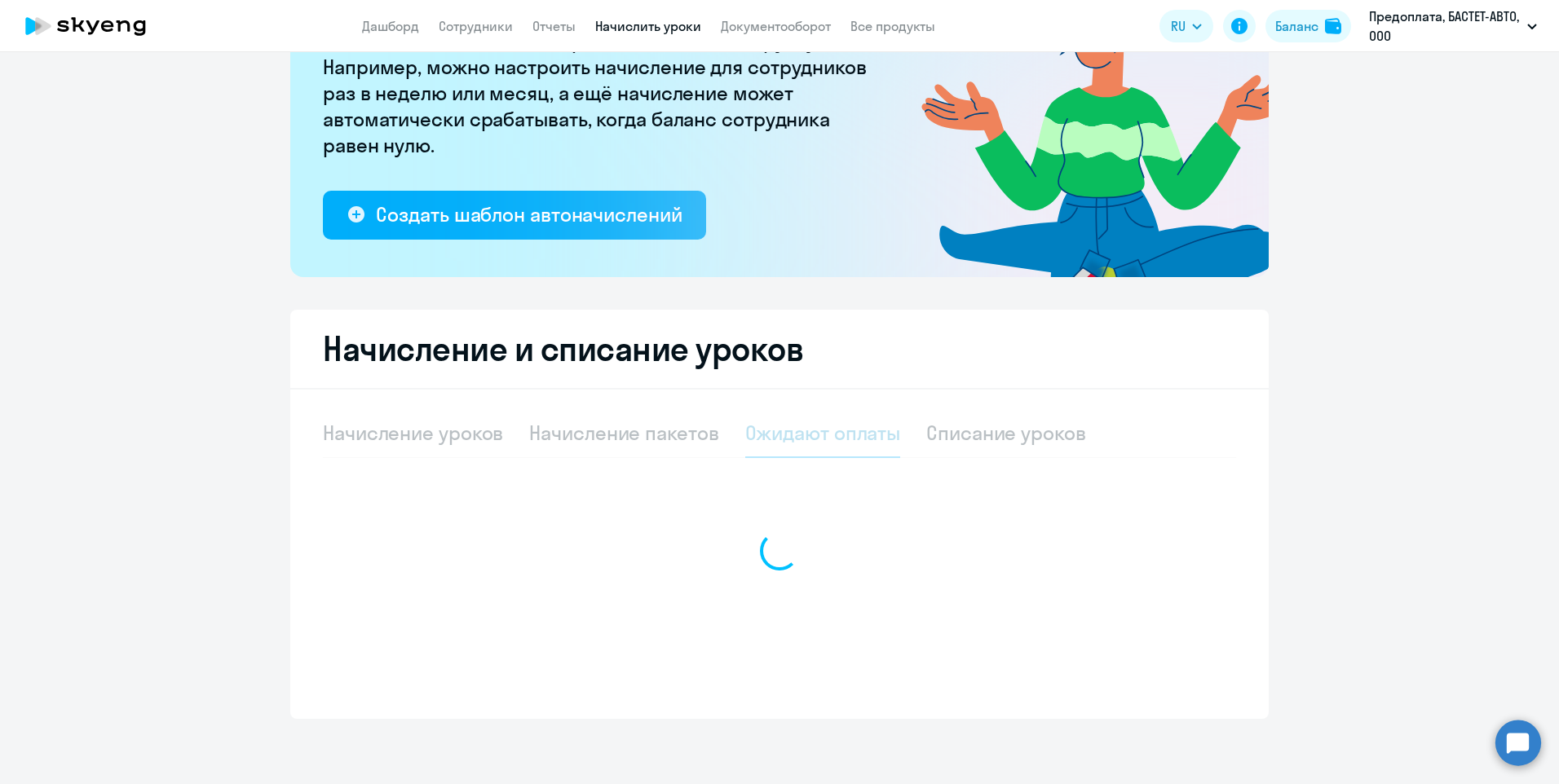
scroll to position [180, 0]
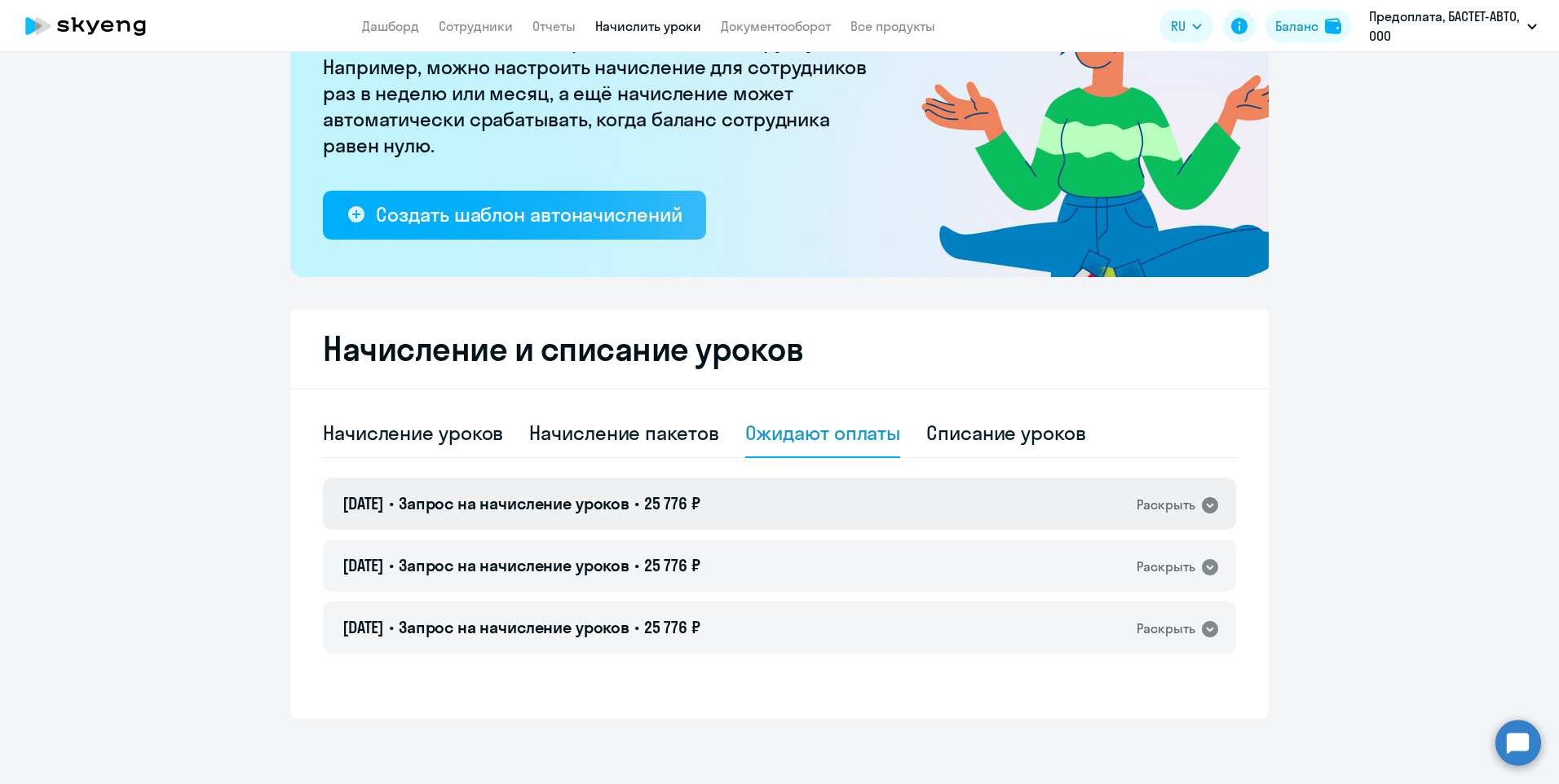
click at [1200, 500] on icon at bounding box center [1209, 505] width 20 height 20
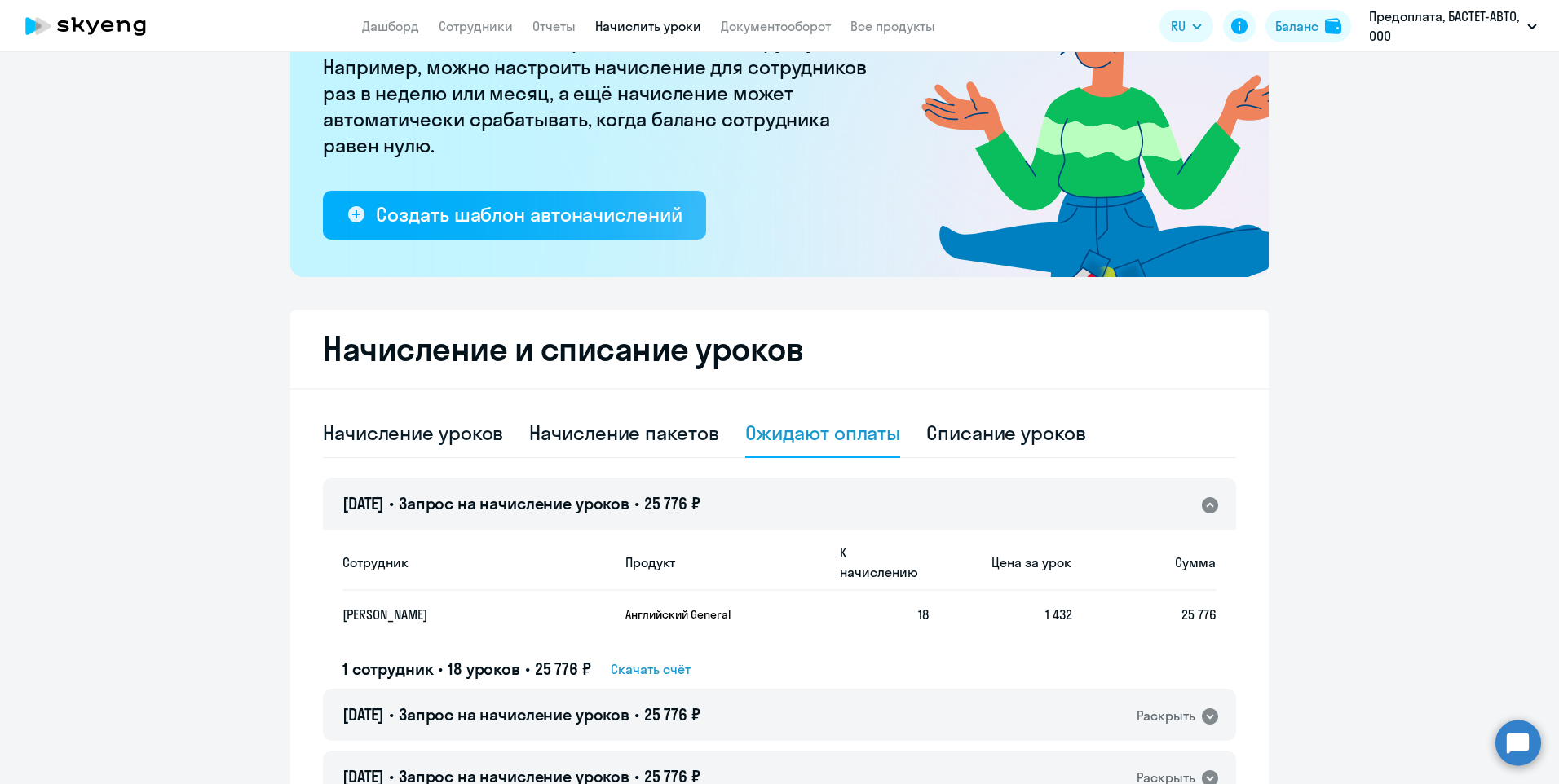
scroll to position [224, 0]
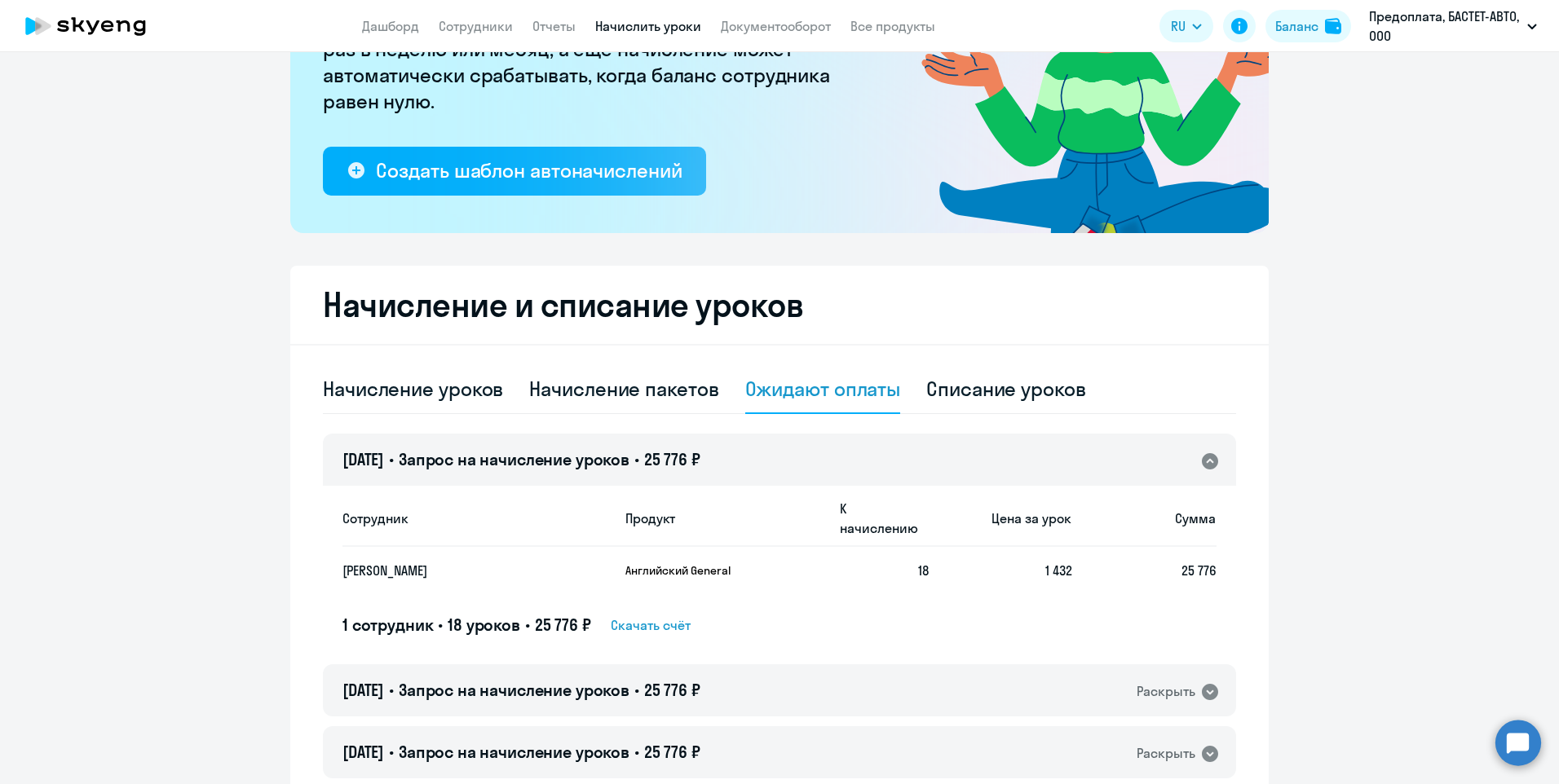
click at [677, 616] on span "Скачать счёт" at bounding box center [650, 625] width 80 height 20
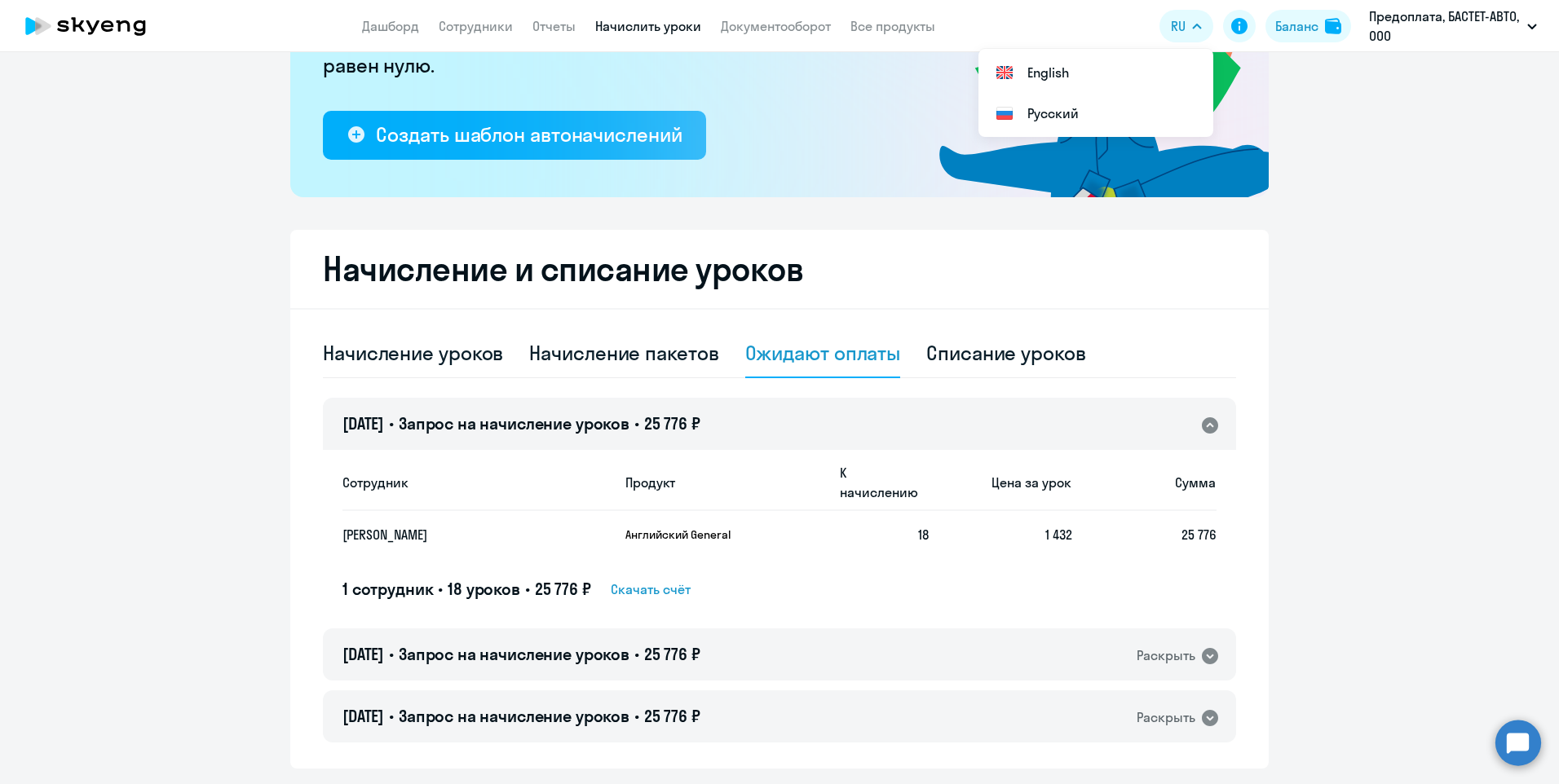
scroll to position [290, 0]
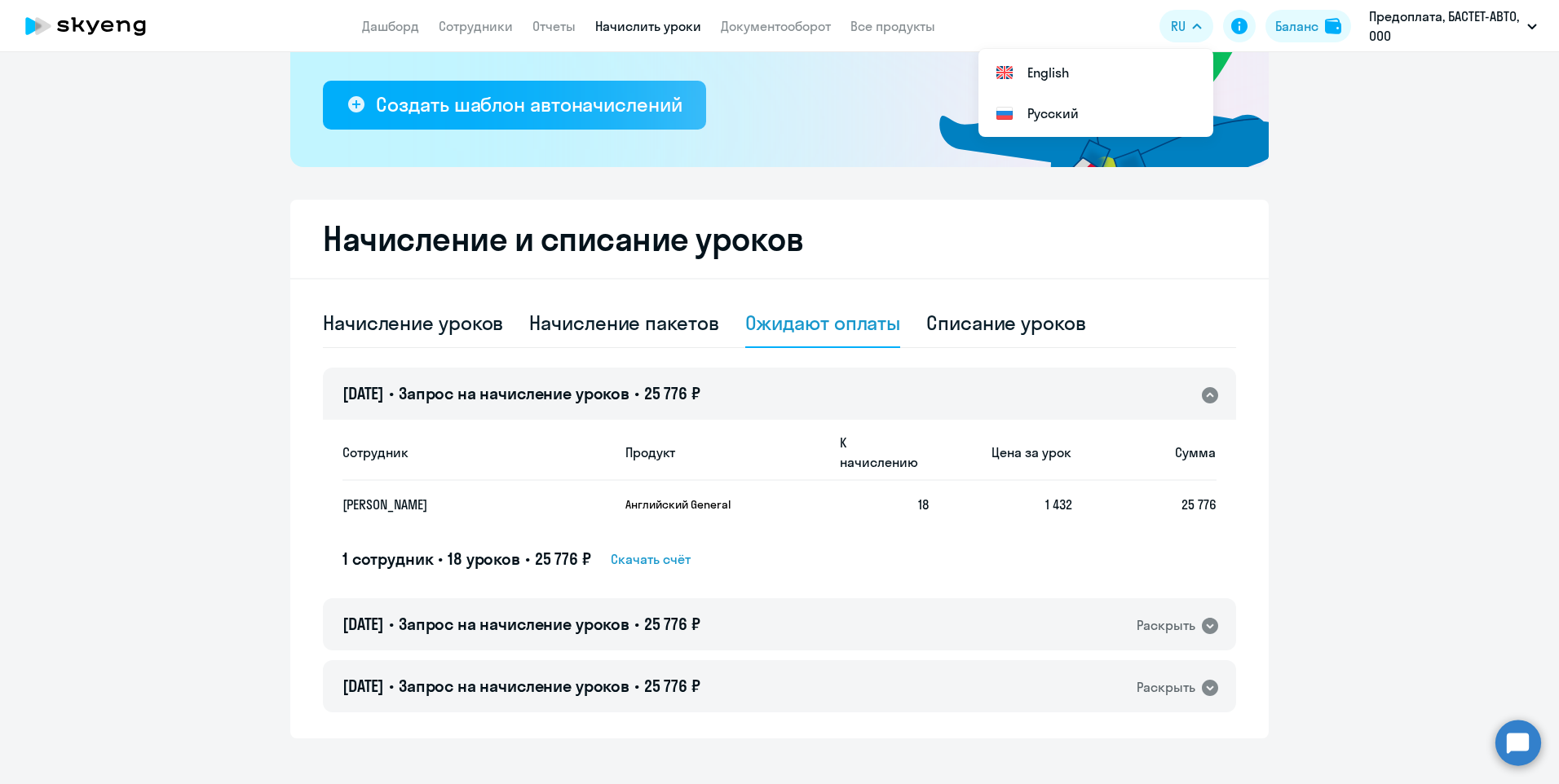
click at [471, 495] on p "[PERSON_NAME]" at bounding box center [461, 504] width 238 height 18
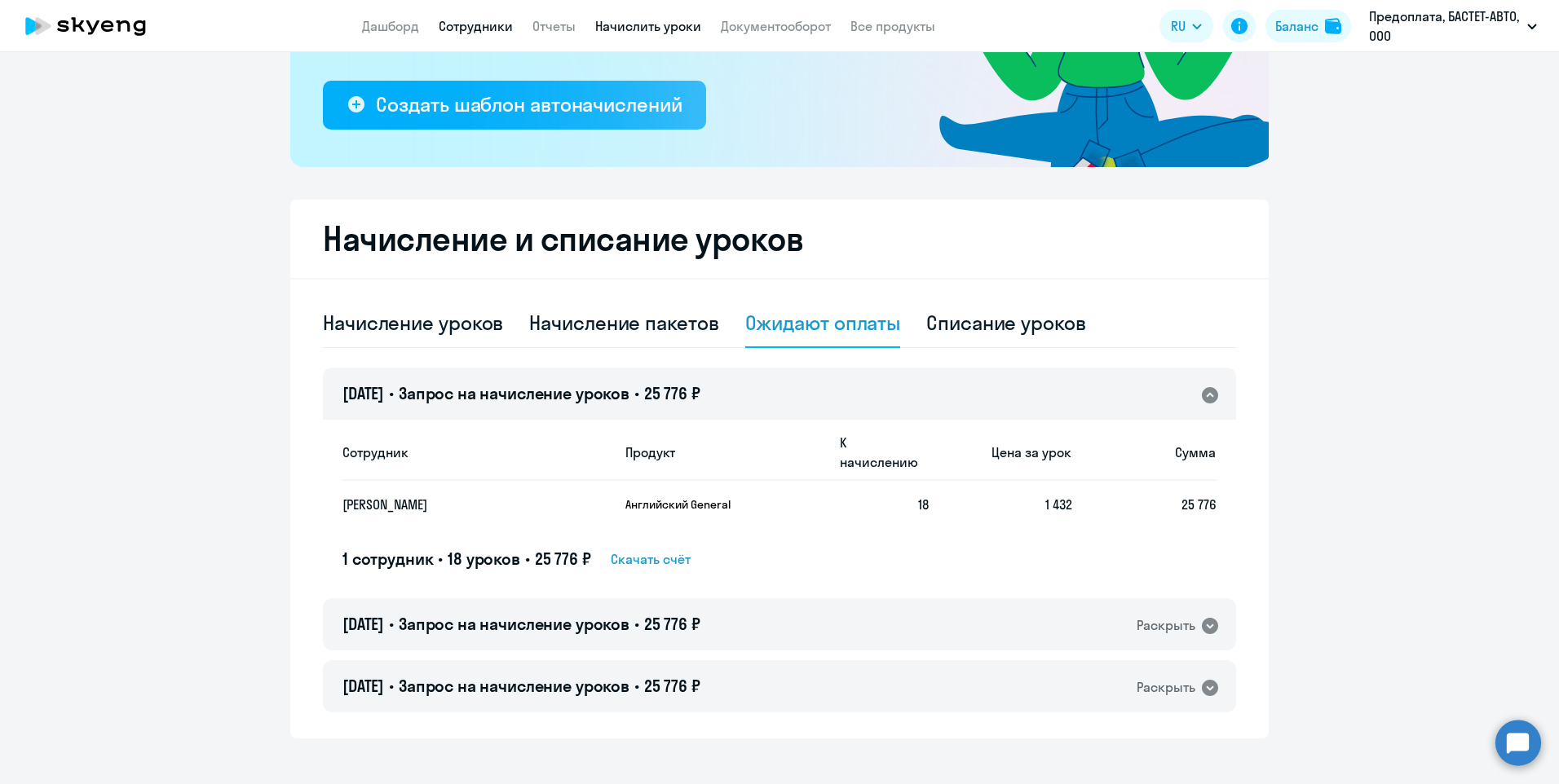
click at [465, 22] on link "Сотрудники" at bounding box center [475, 25] width 74 height 16
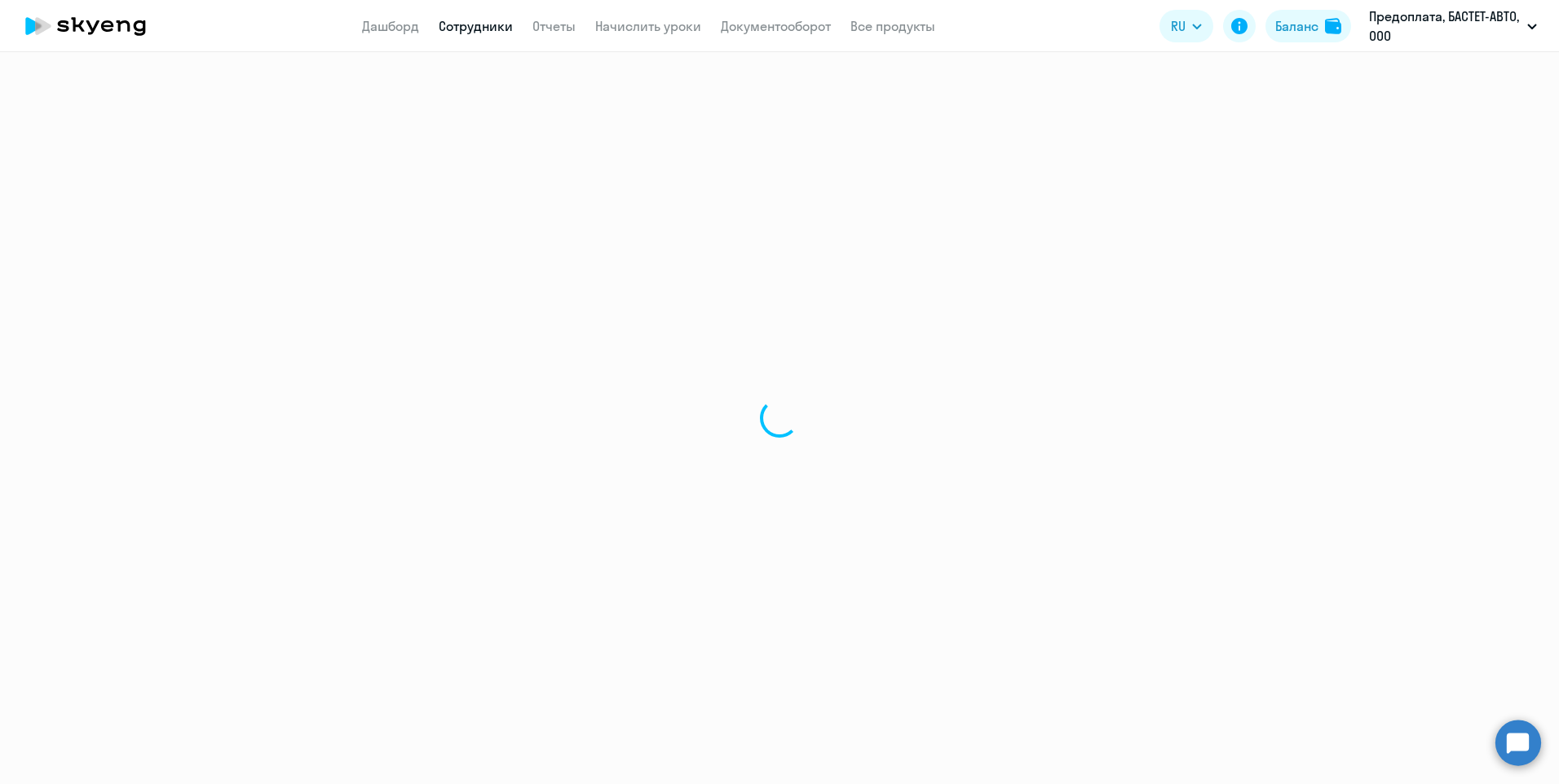
select select "30"
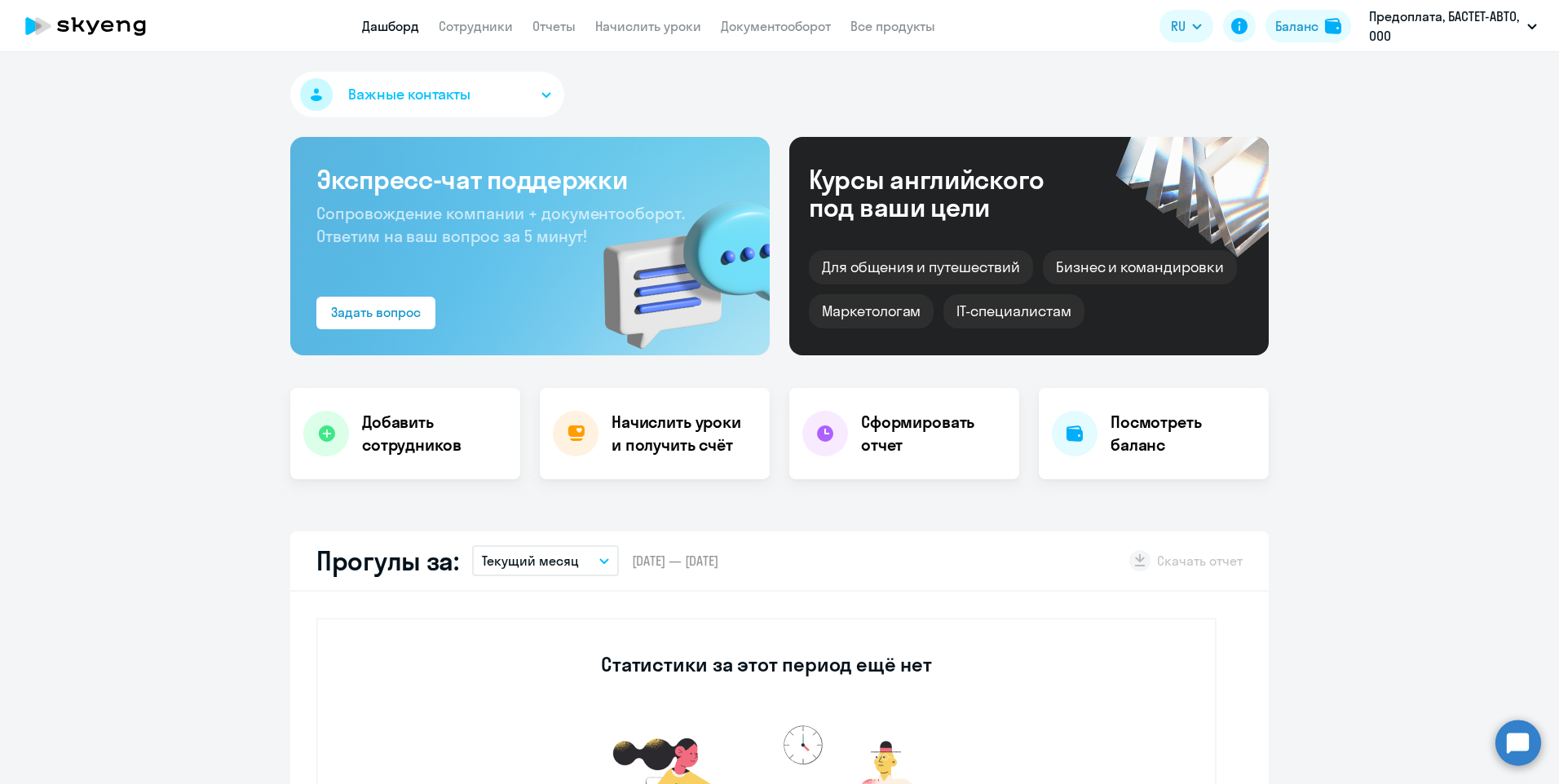
select select "30"
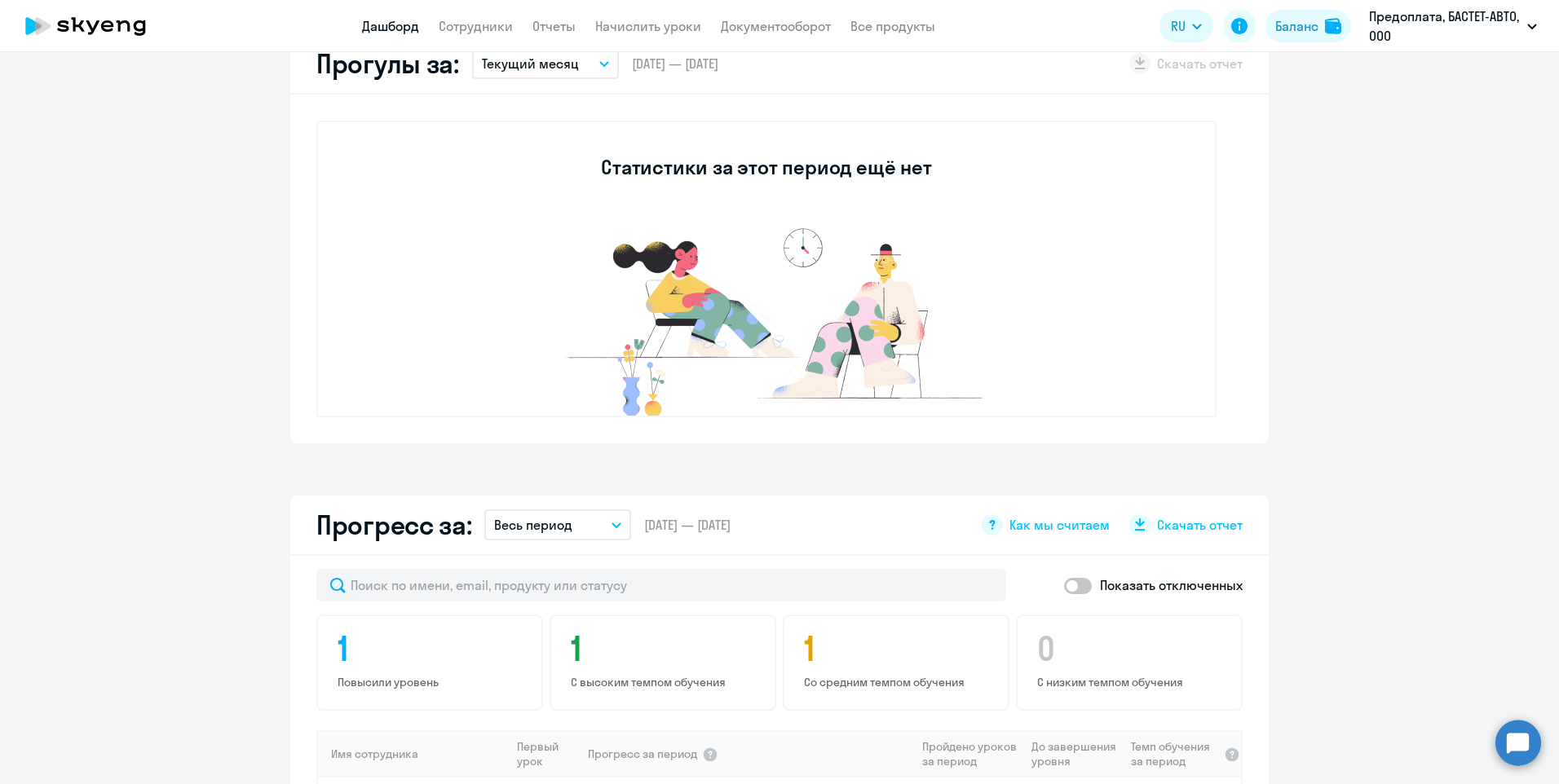
scroll to position [733, 0]
